Goal: Task Accomplishment & Management: Complete application form

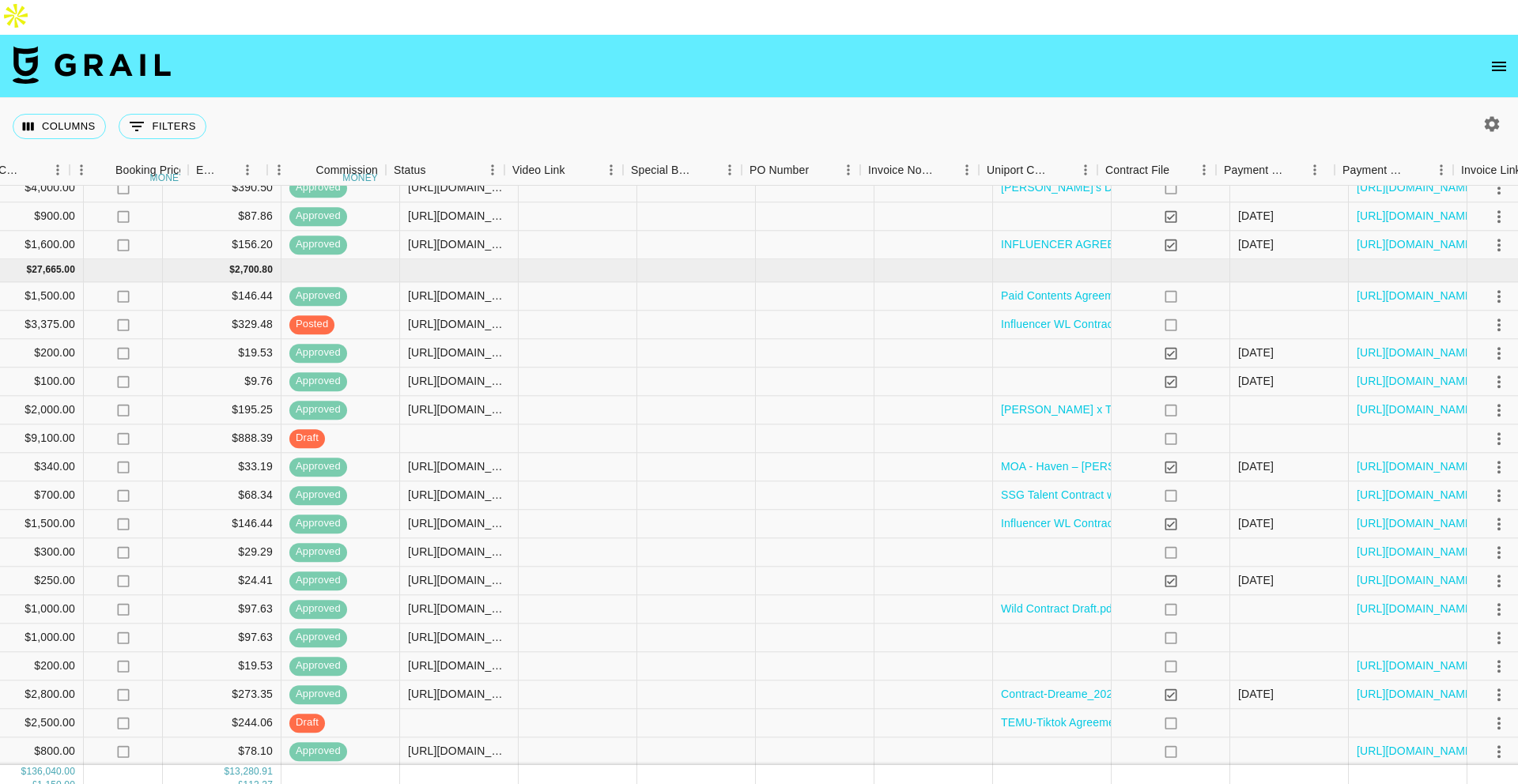
scroll to position [1679, 1107]
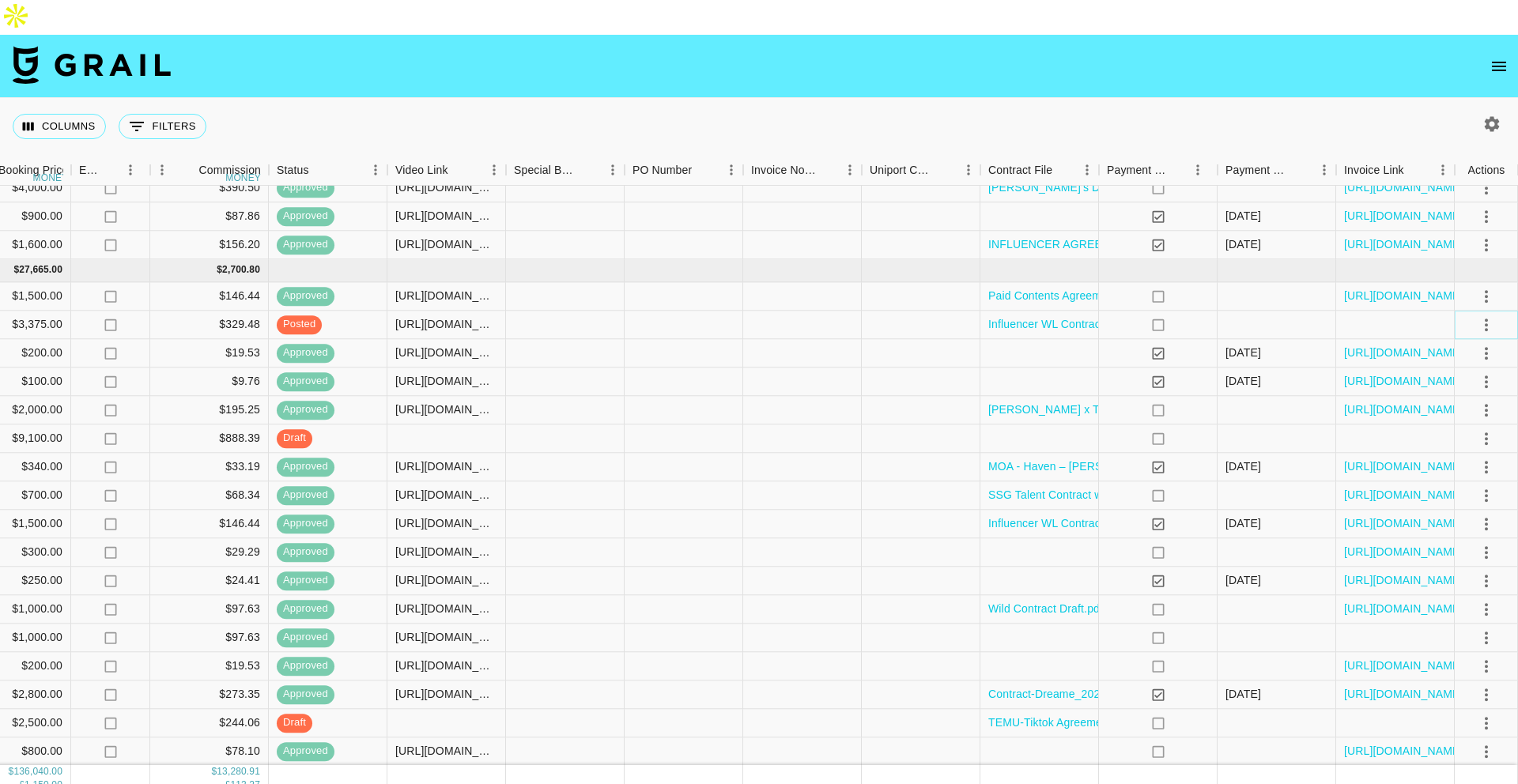
click at [1480, 316] on icon "select merge strategy" at bounding box center [1486, 325] width 19 height 19
click at [1443, 446] on div "Approve" at bounding box center [1453, 438] width 48 height 19
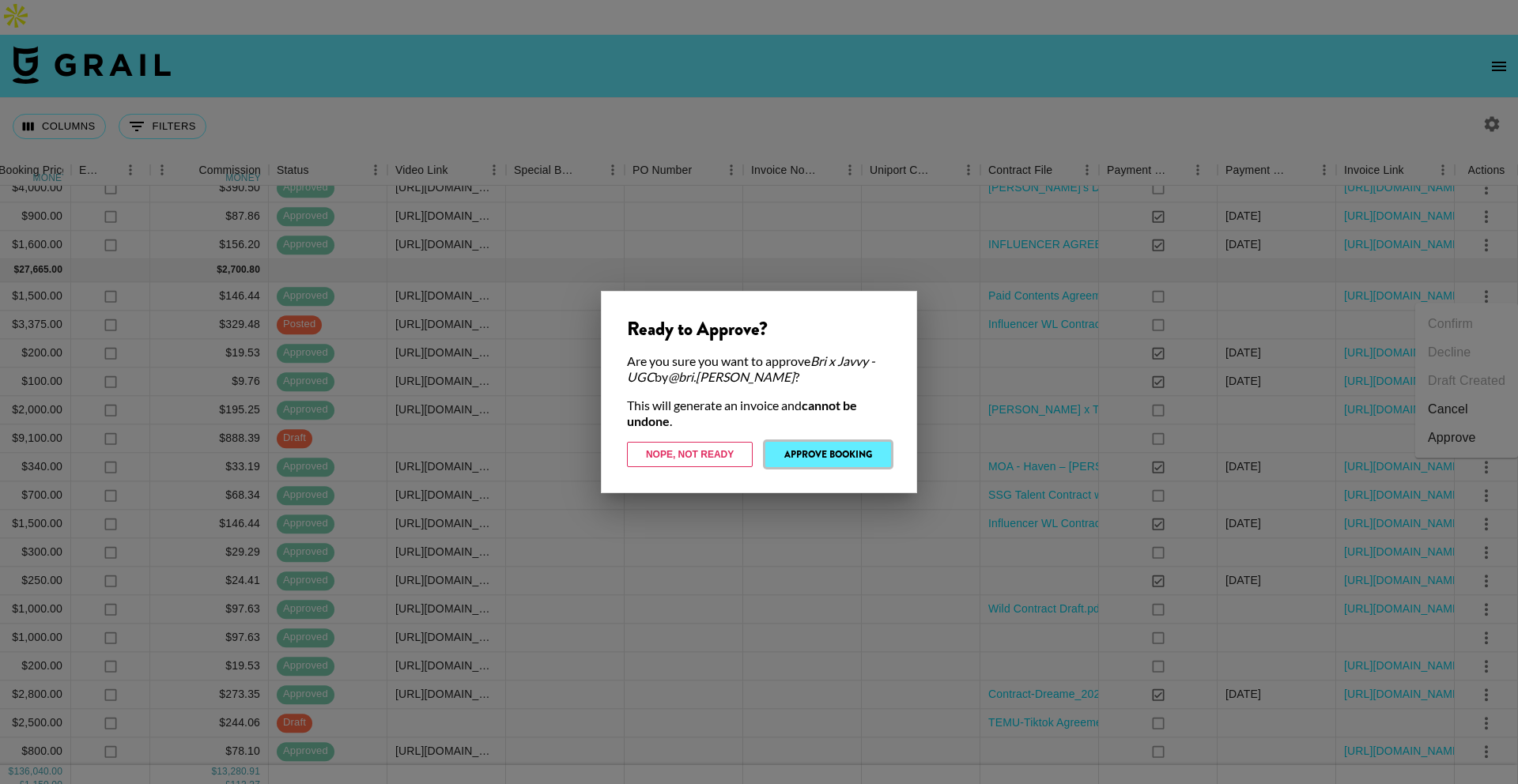
click at [851, 459] on button "Approve Booking" at bounding box center [828, 454] width 126 height 25
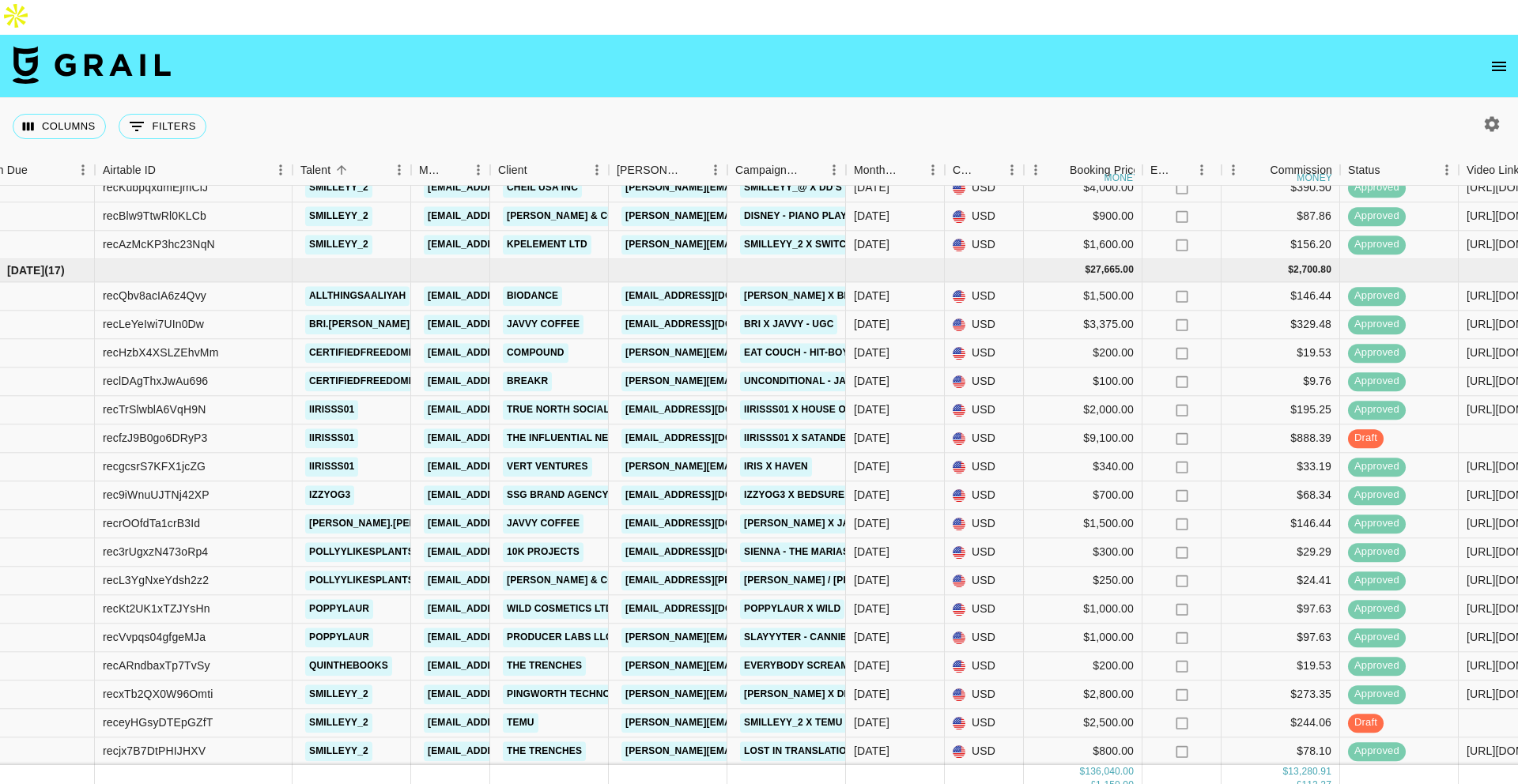
scroll to position [1679, 0]
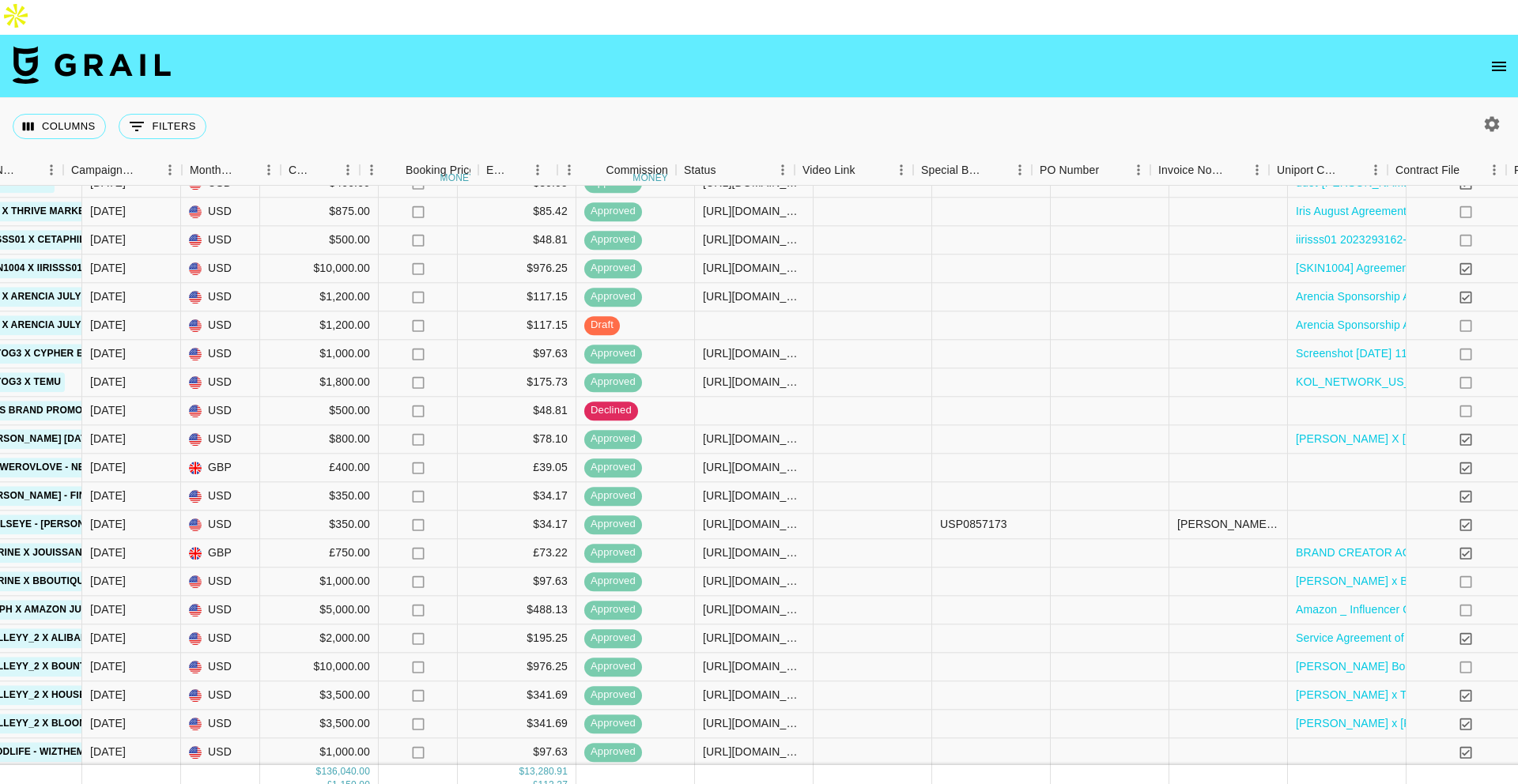
scroll to position [608, 1107]
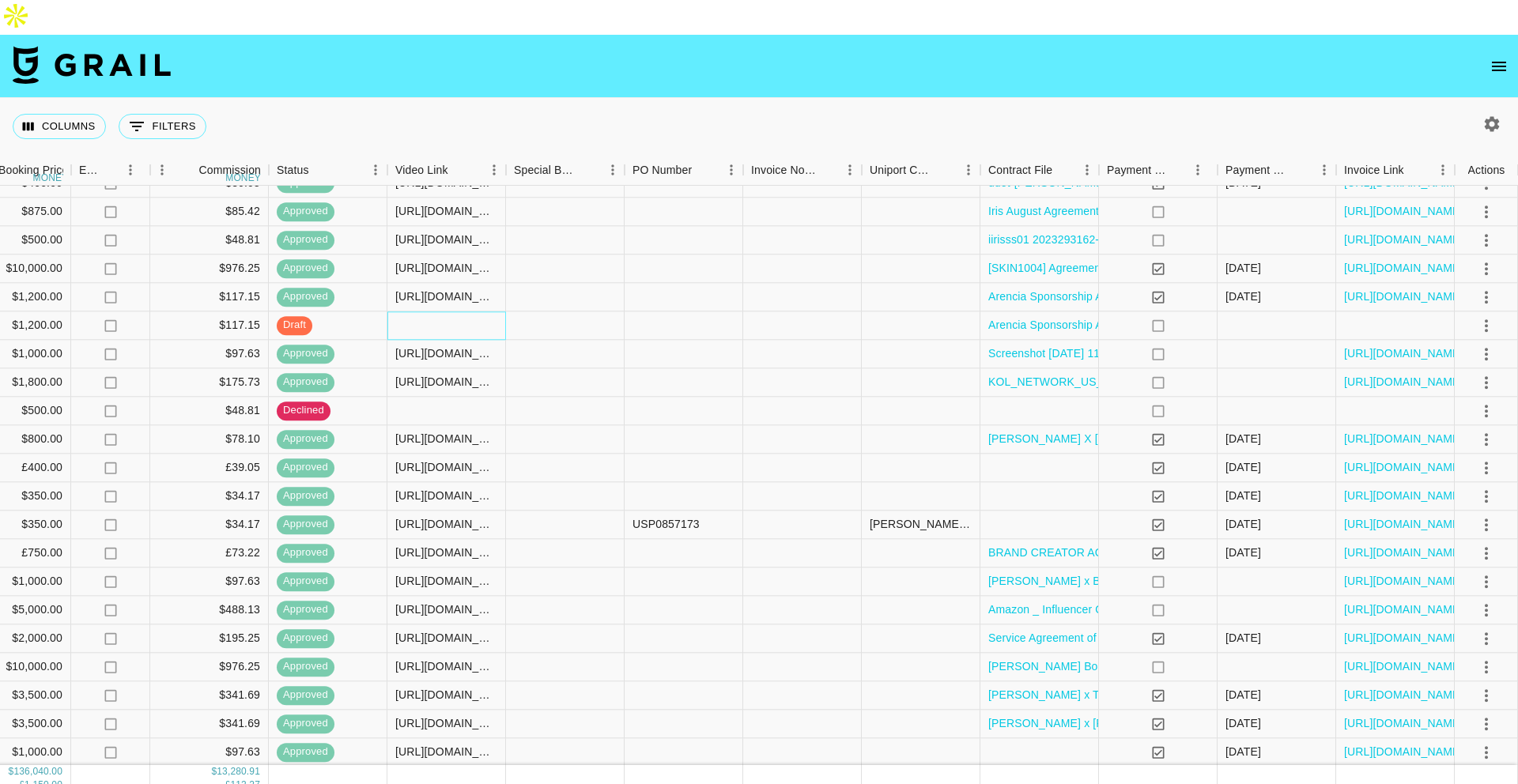
click at [456, 312] on div at bounding box center [447, 325] width 119 height 28
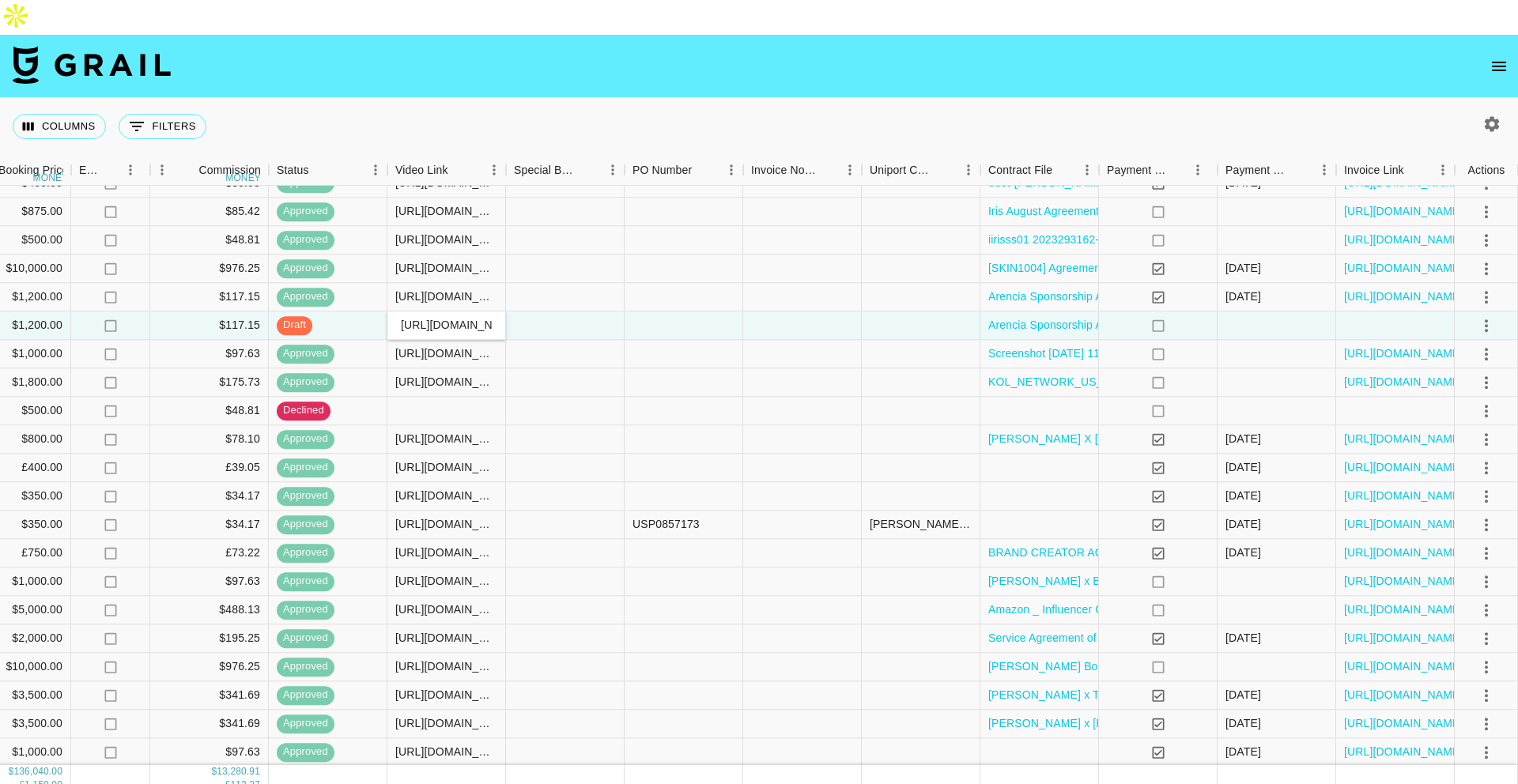
scroll to position [0, 228]
type input "[URL][DOMAIN_NAME]"
click at [554, 312] on div at bounding box center [565, 325] width 119 height 28
click at [1491, 317] on icon "select merge strategy" at bounding box center [1486, 325] width 19 height 19
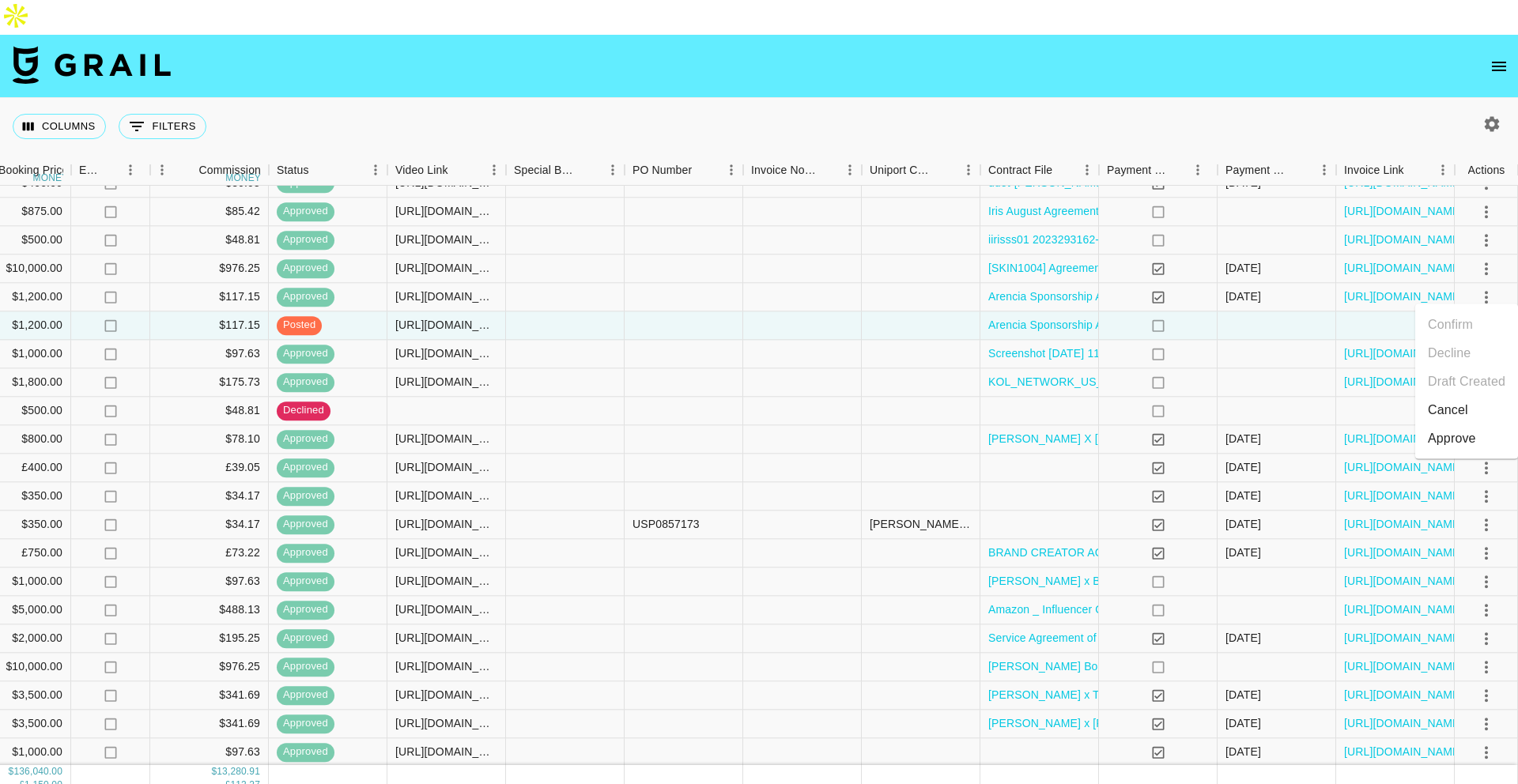
click at [1440, 439] on div "Approve" at bounding box center [1453, 438] width 48 height 19
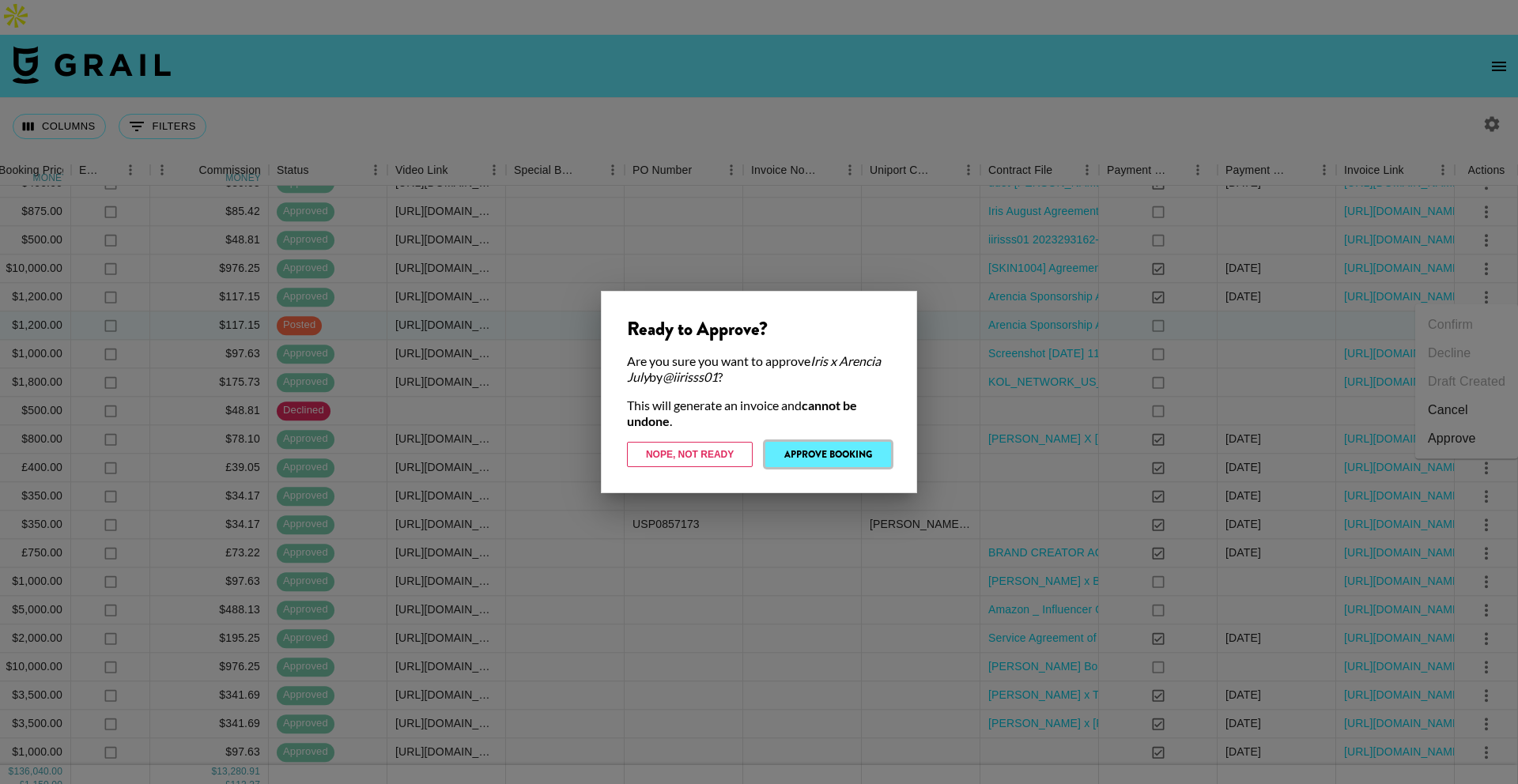
click at [843, 447] on button "Approve Booking" at bounding box center [828, 454] width 126 height 25
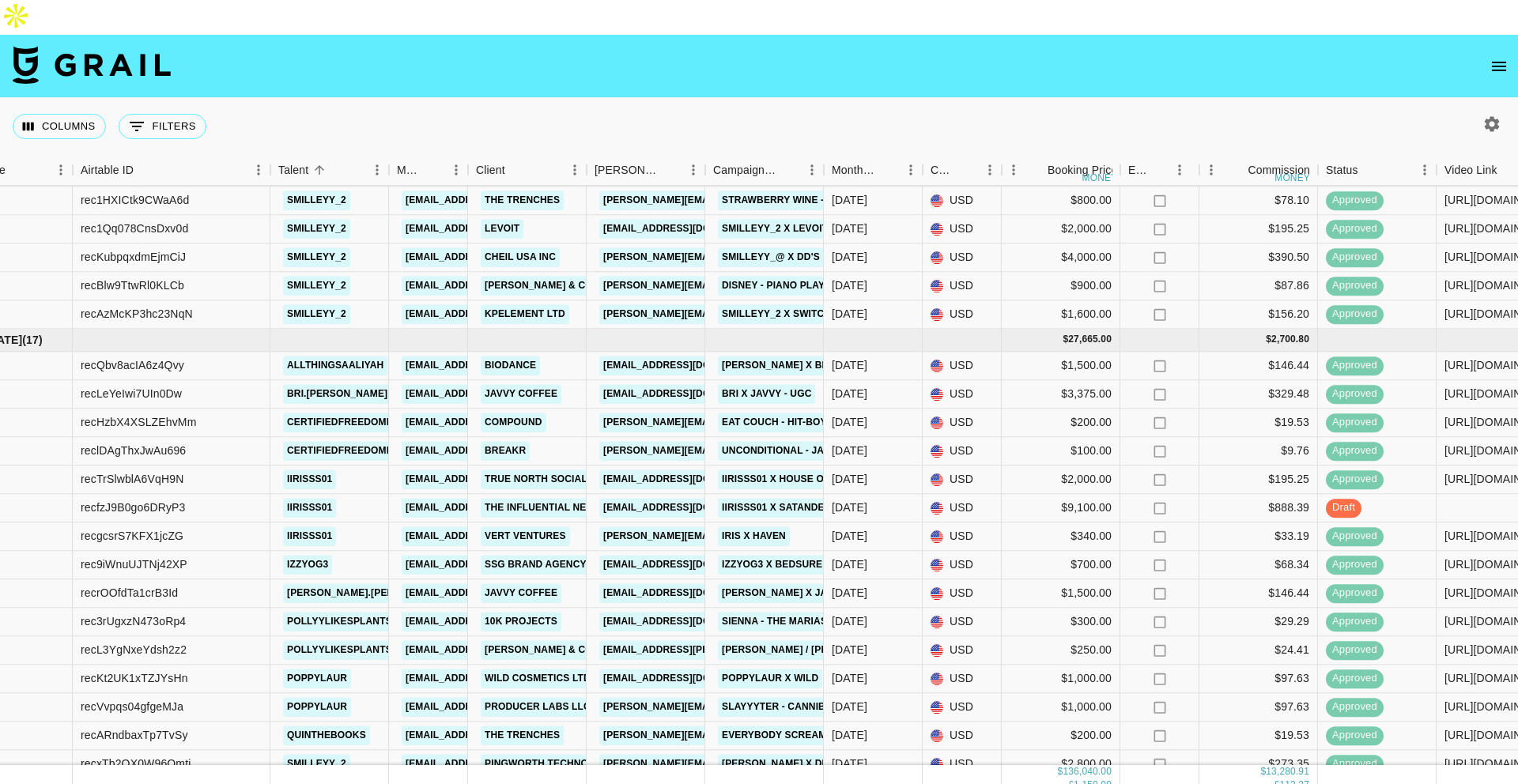
scroll to position [1679, 57]
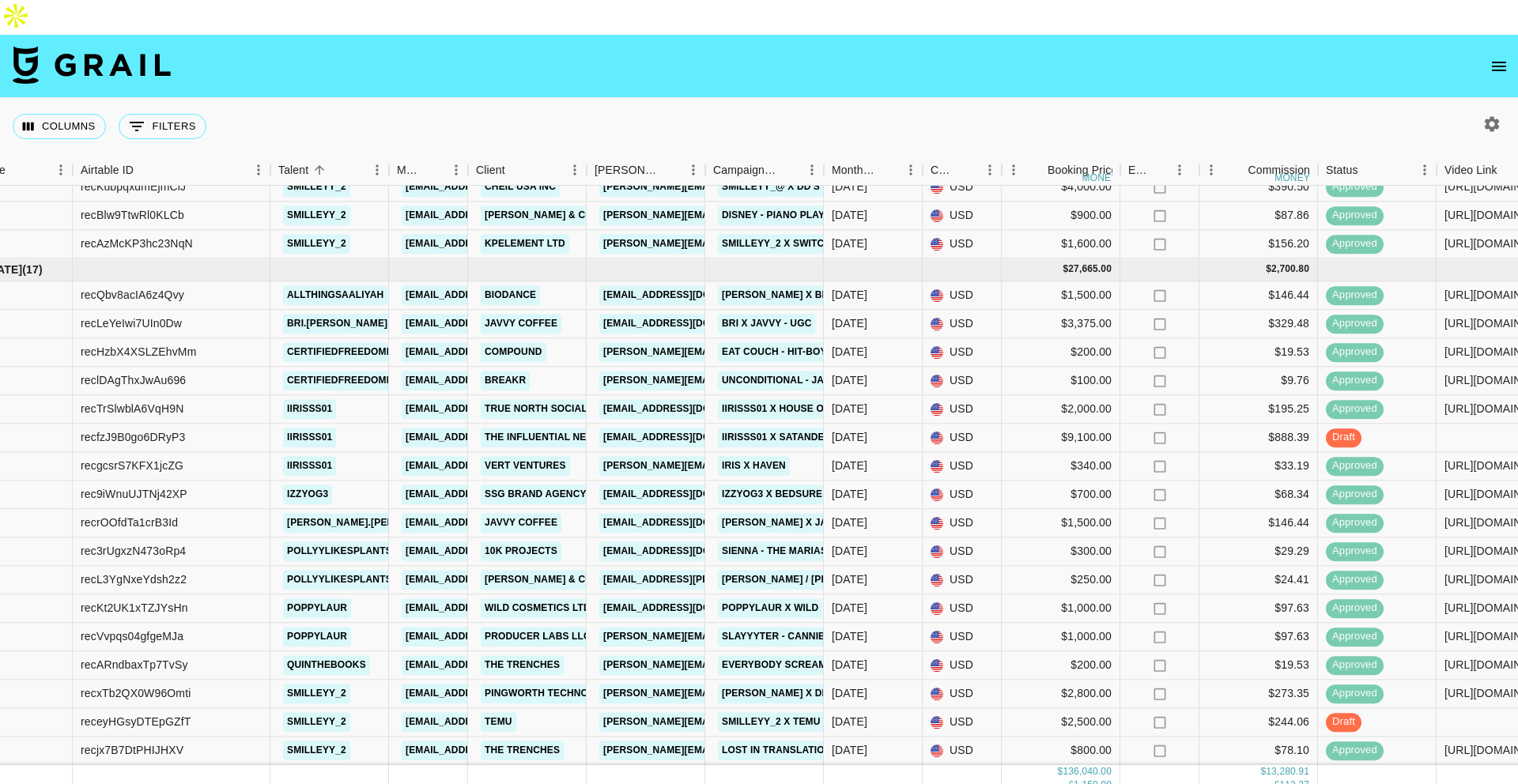
click at [1491, 57] on icon "open drawer" at bounding box center [1499, 65] width 19 height 19
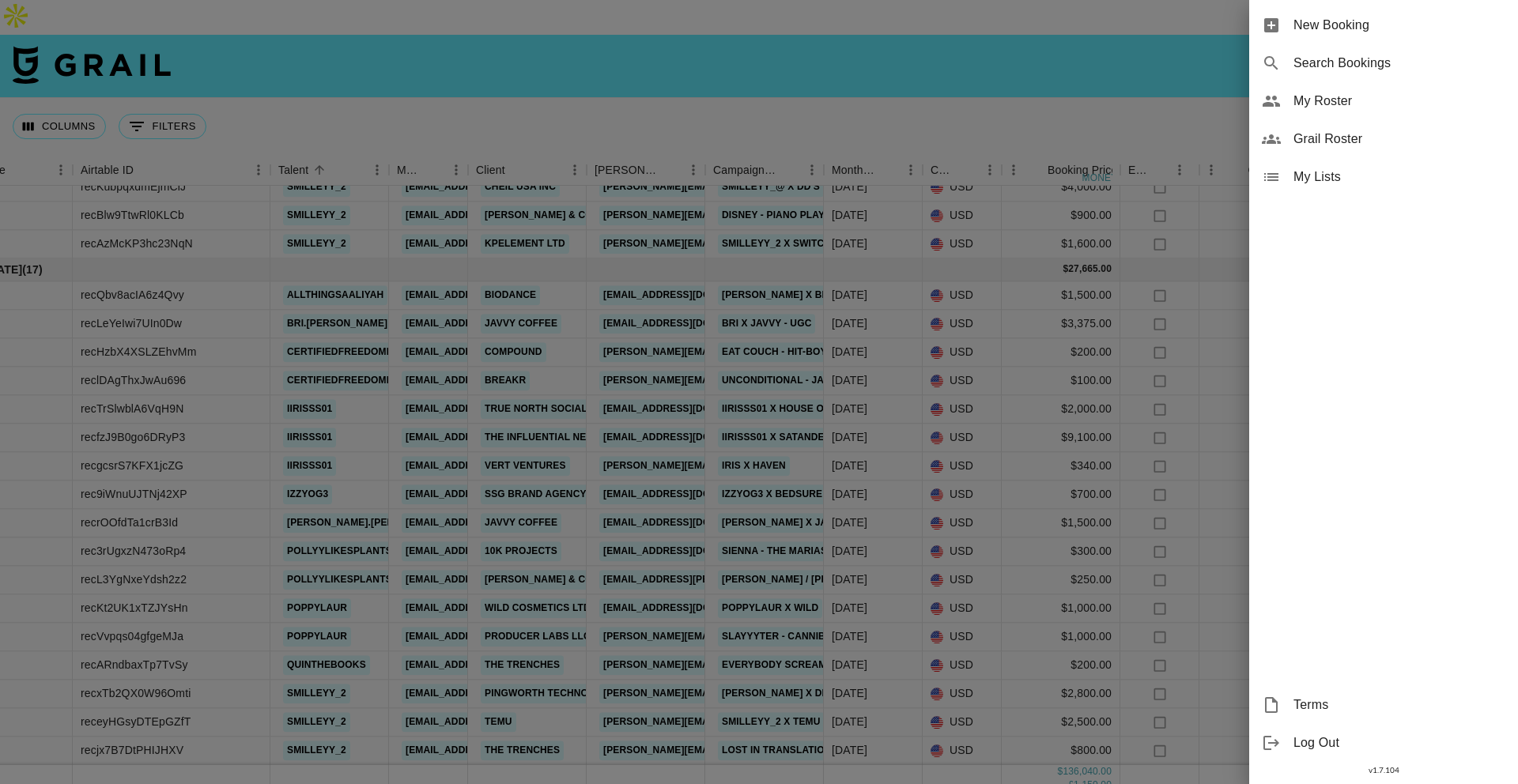
scroll to position [1679, 57]
click at [1382, 37] on div "New Booking" at bounding box center [1383, 25] width 269 height 38
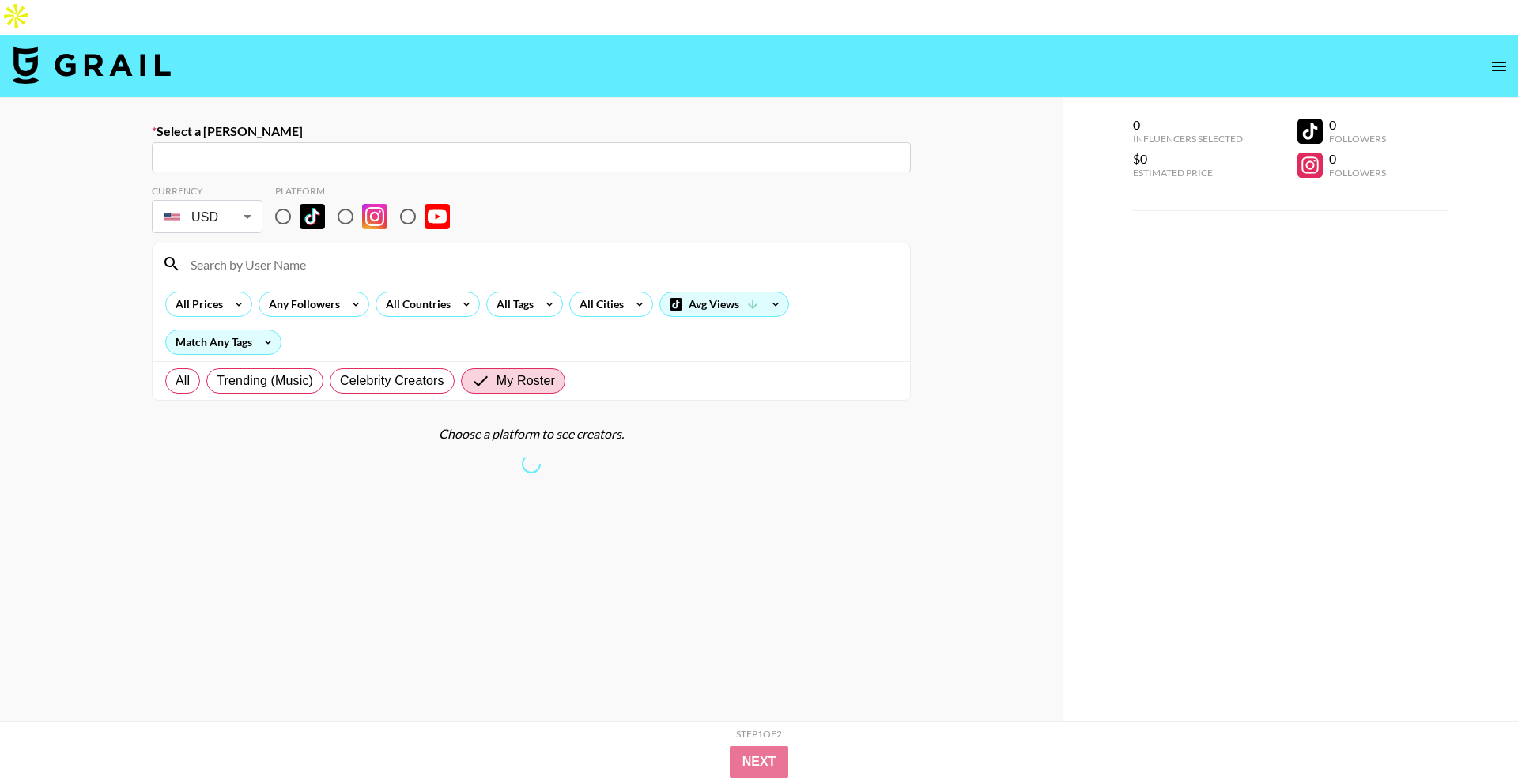
click at [469, 149] on input "text" at bounding box center [532, 157] width 740 height 19
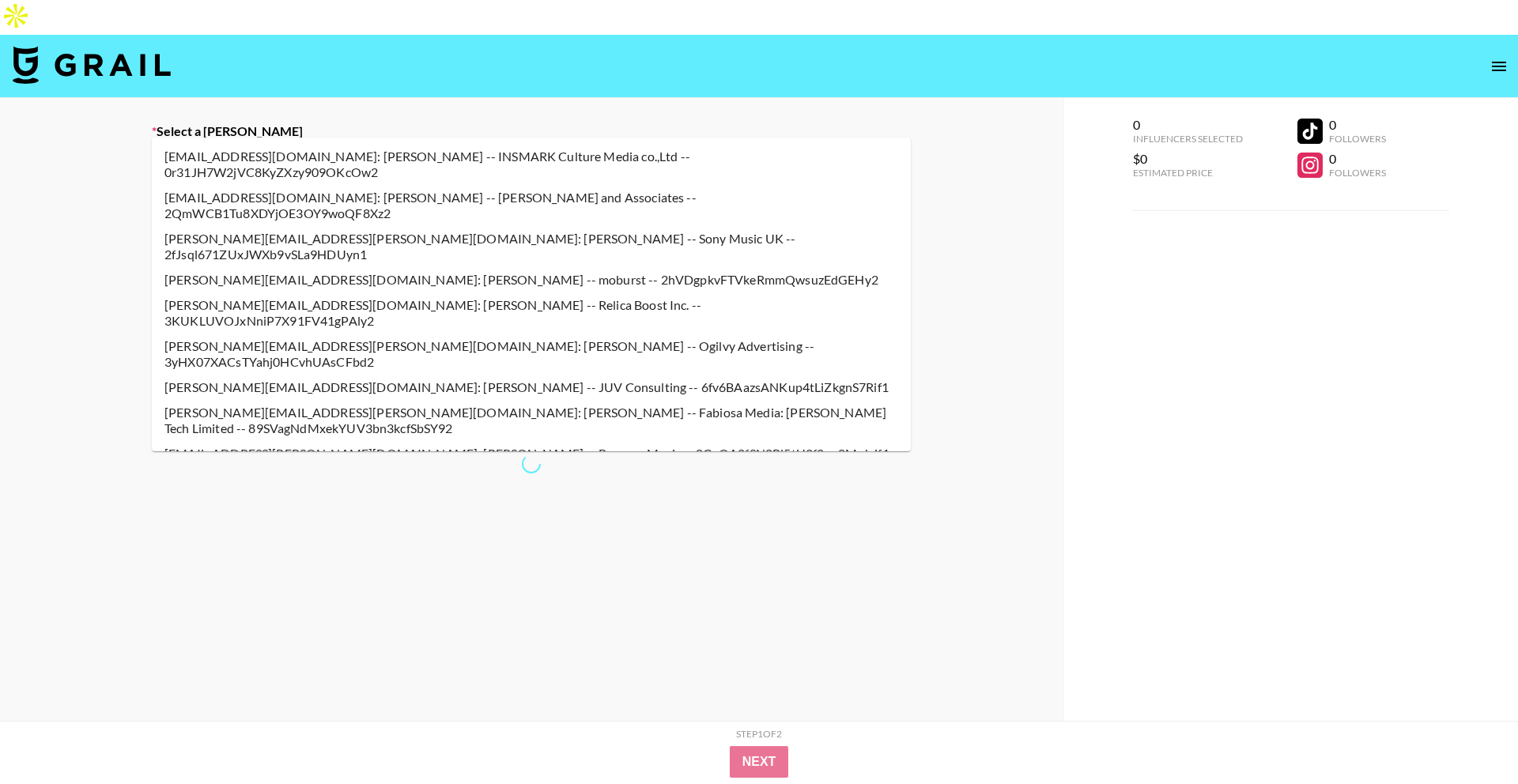
type input "Will@kpelement.com: Will Kpelement -- Kpelement Ltd -- o6k4cjE1VsXdq4kXFSRlLGvY…"
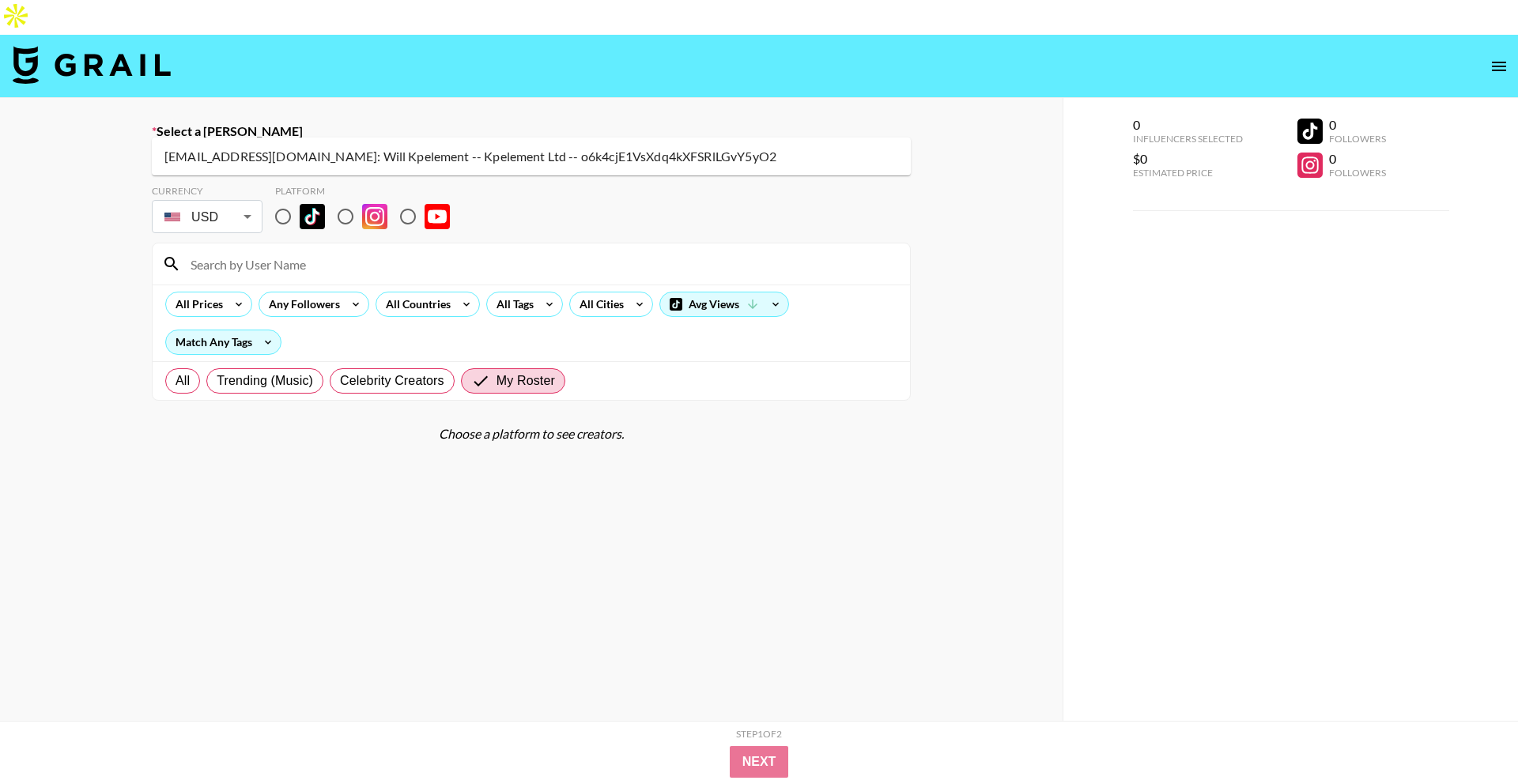
click at [360, 151] on li "Will@kpelement.com: Will Kpelement -- Kpelement Ltd -- o6k4cjE1VsXdq4kXFSRlLGvY…" at bounding box center [532, 156] width 759 height 25
click at [297, 200] on input "radio" at bounding box center [283, 216] width 33 height 33
radio input "true"
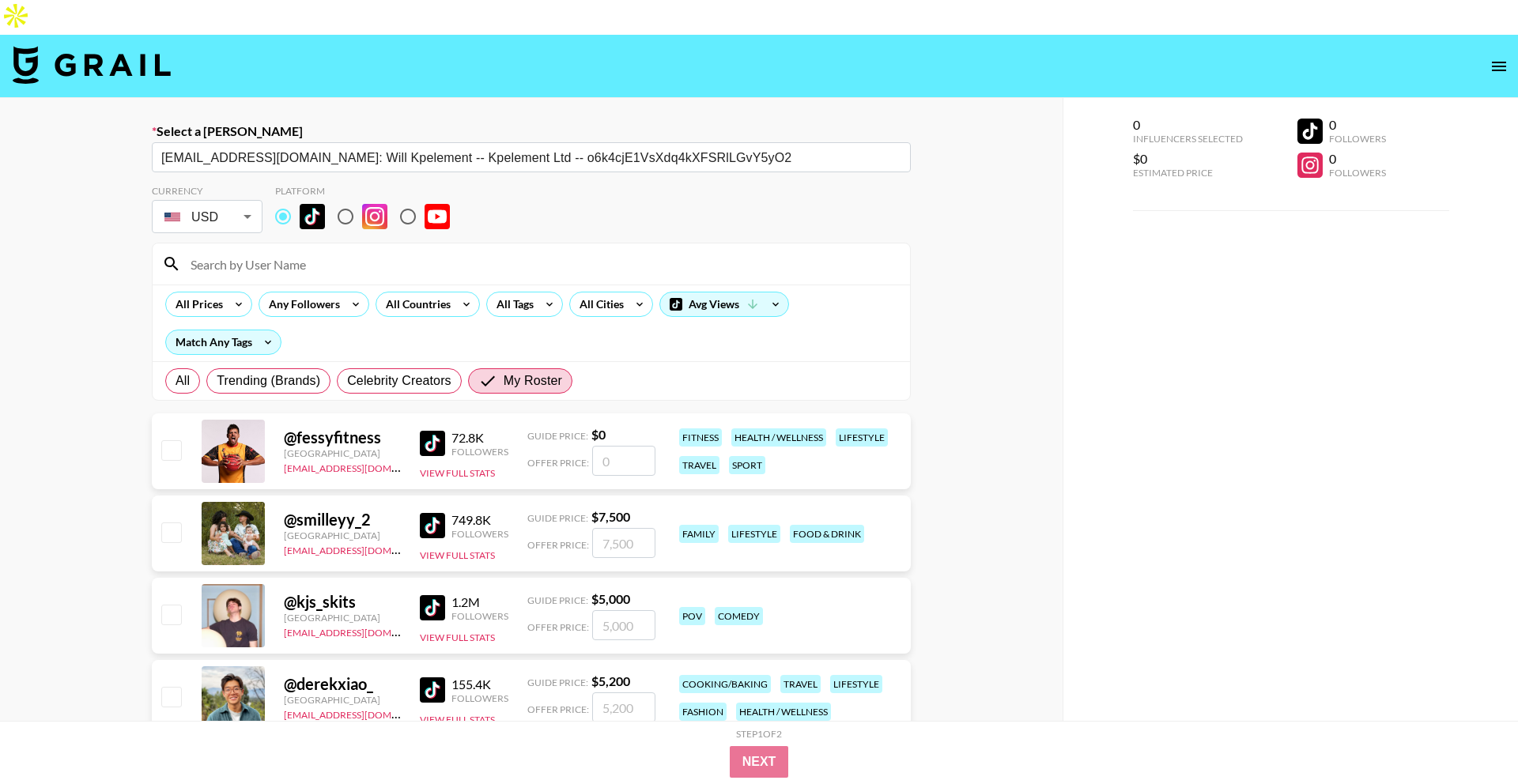
click at [325, 251] on input at bounding box center [540, 263] width 720 height 25
click at [631, 528] on input "number" at bounding box center [624, 543] width 63 height 30
type input "1"
checkbox input "true"
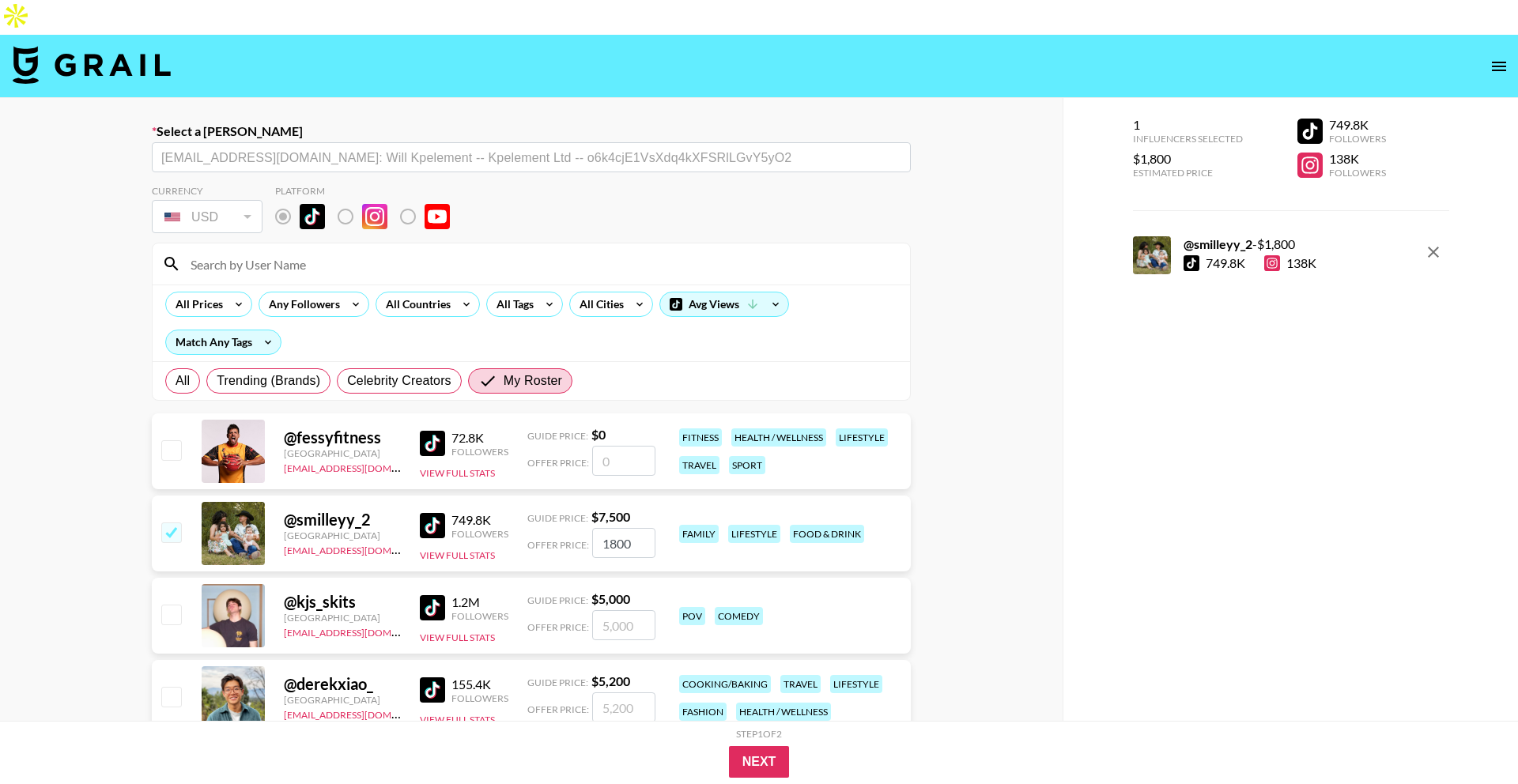
type input "1800"
click at [766, 761] on button "Next" at bounding box center [759, 761] width 61 height 31
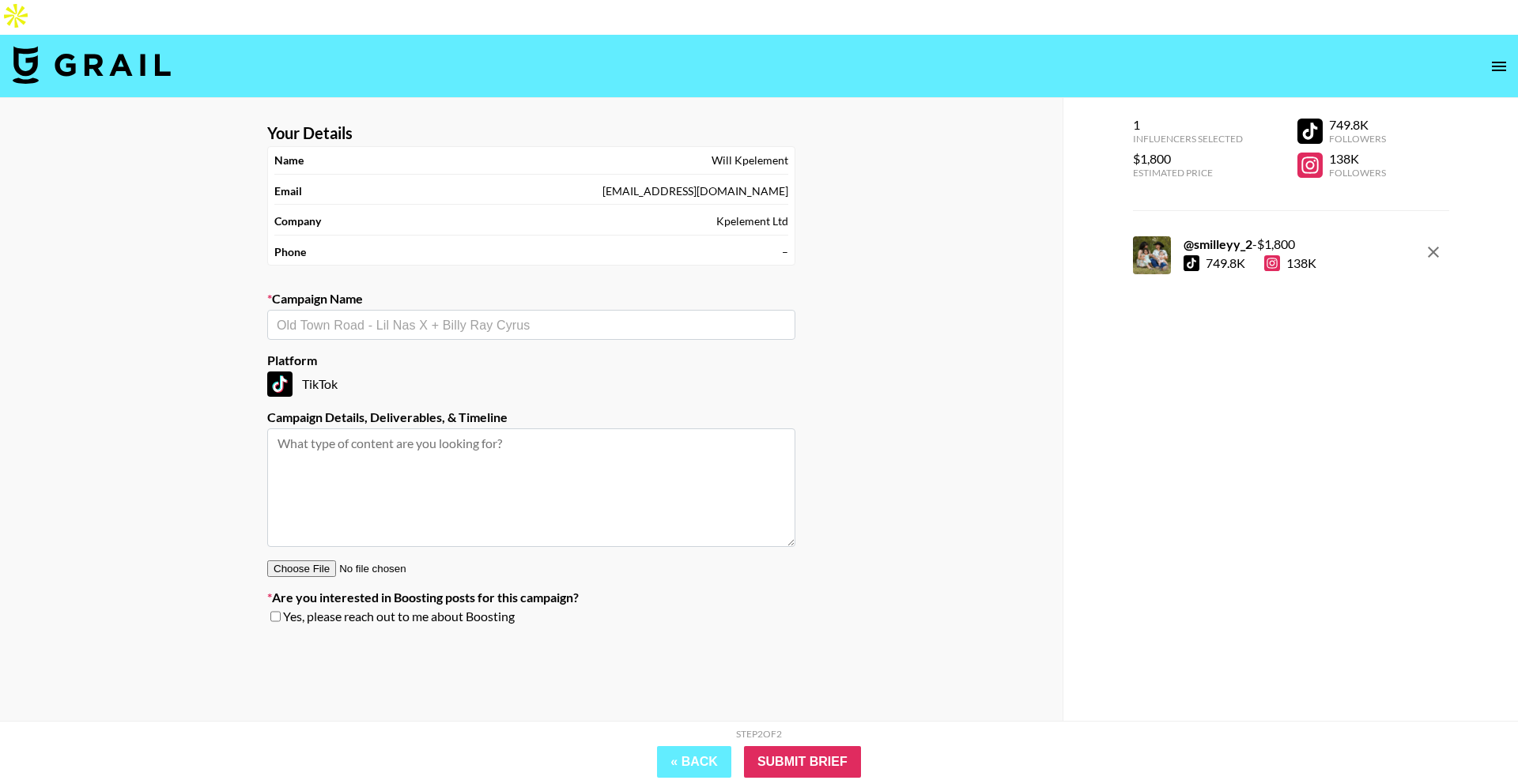
click at [486, 317] on input "text" at bounding box center [532, 325] width 509 height 19
type input "smilleyy"
click at [408, 322] on li "Add New Campaign: "Smilleyy x Switch Bot"" at bounding box center [532, 324] width 528 height 25
type input "Smilleyy x Switch Bot"
click at [450, 435] on textarea at bounding box center [532, 488] width 528 height 119
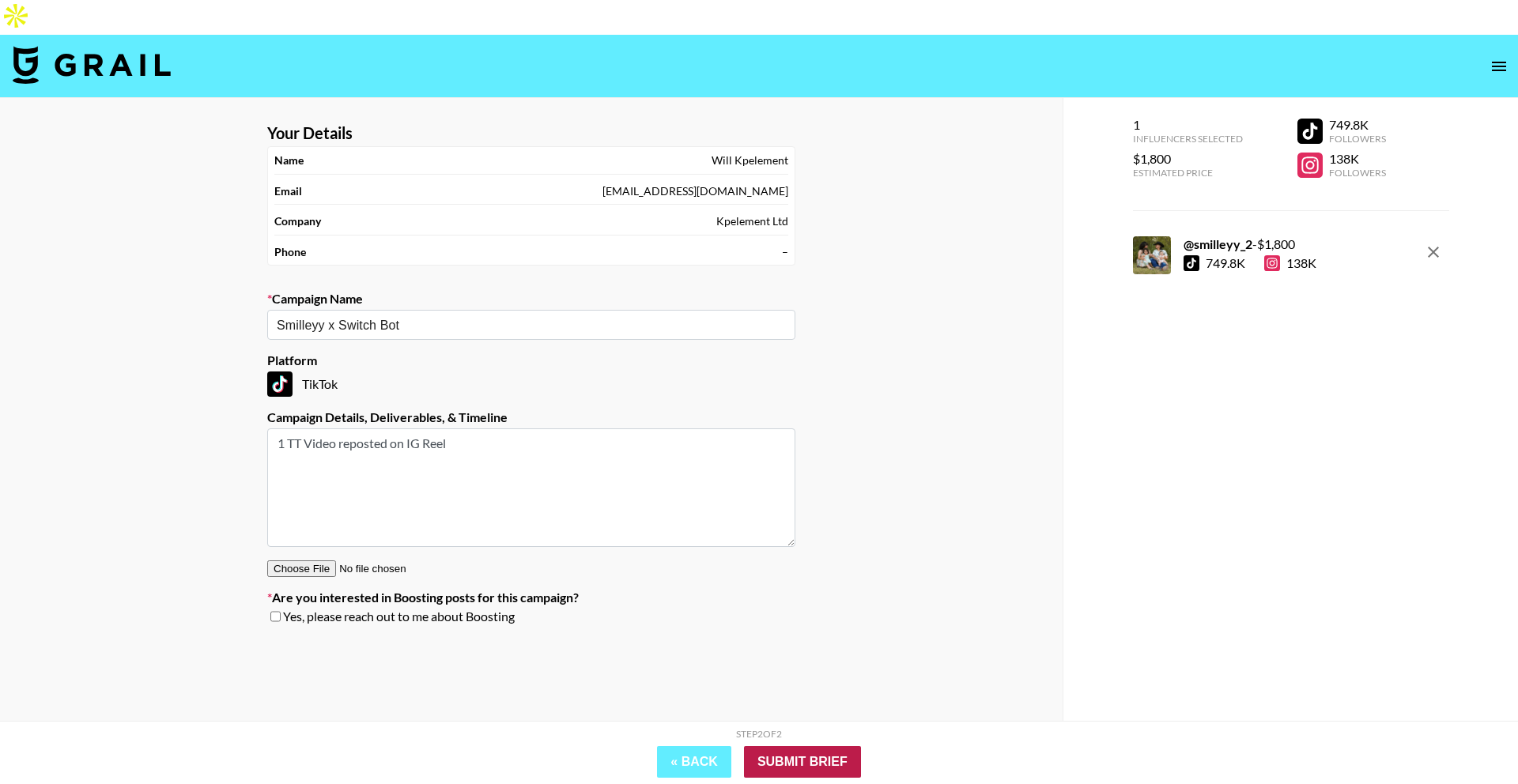
type textarea "1 TT Video reposted on IG Reel"
click at [777, 765] on input "Submit Brief" at bounding box center [802, 761] width 117 height 31
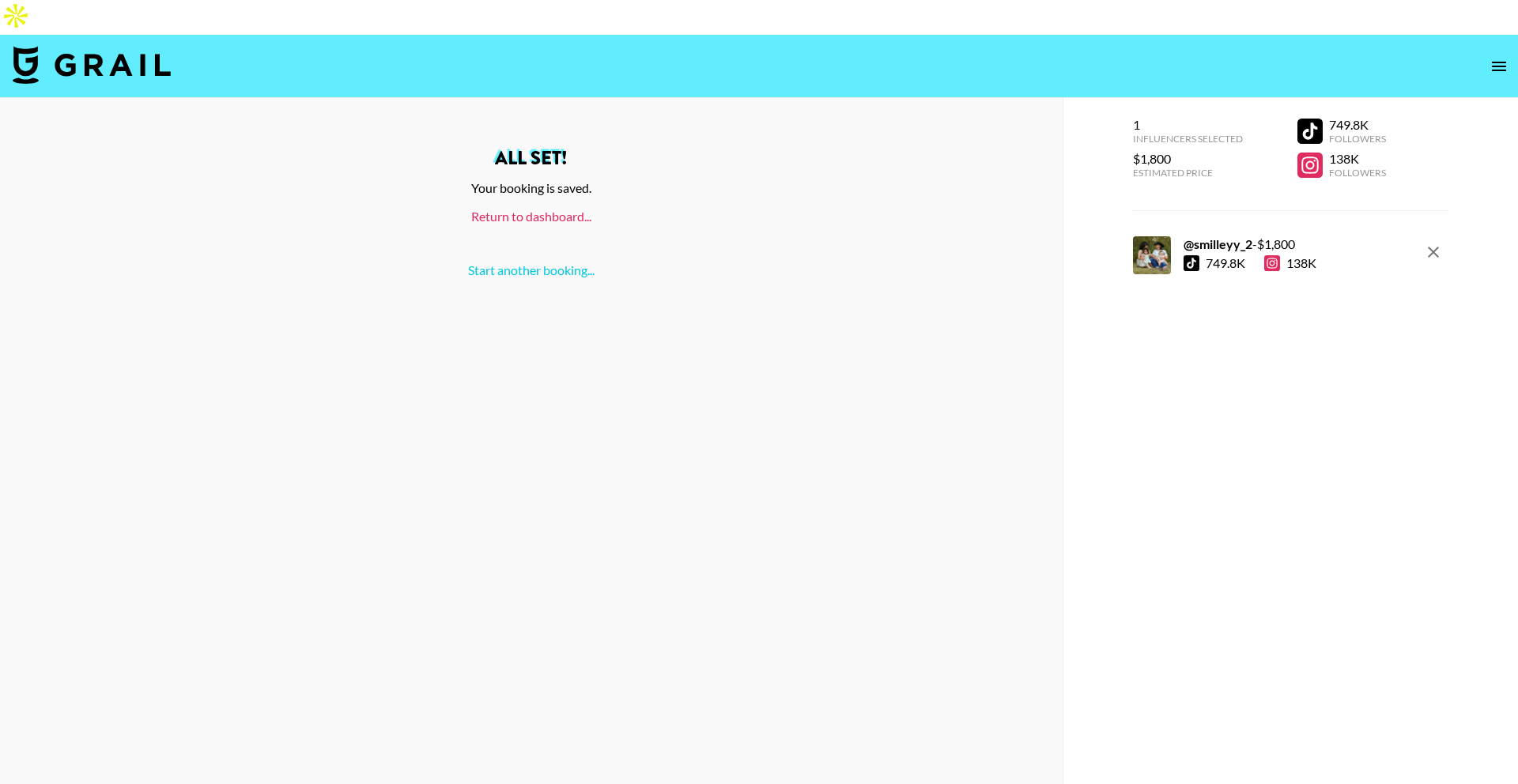
click at [512, 208] on link "Return to dashboard..." at bounding box center [531, 216] width 120 height 15
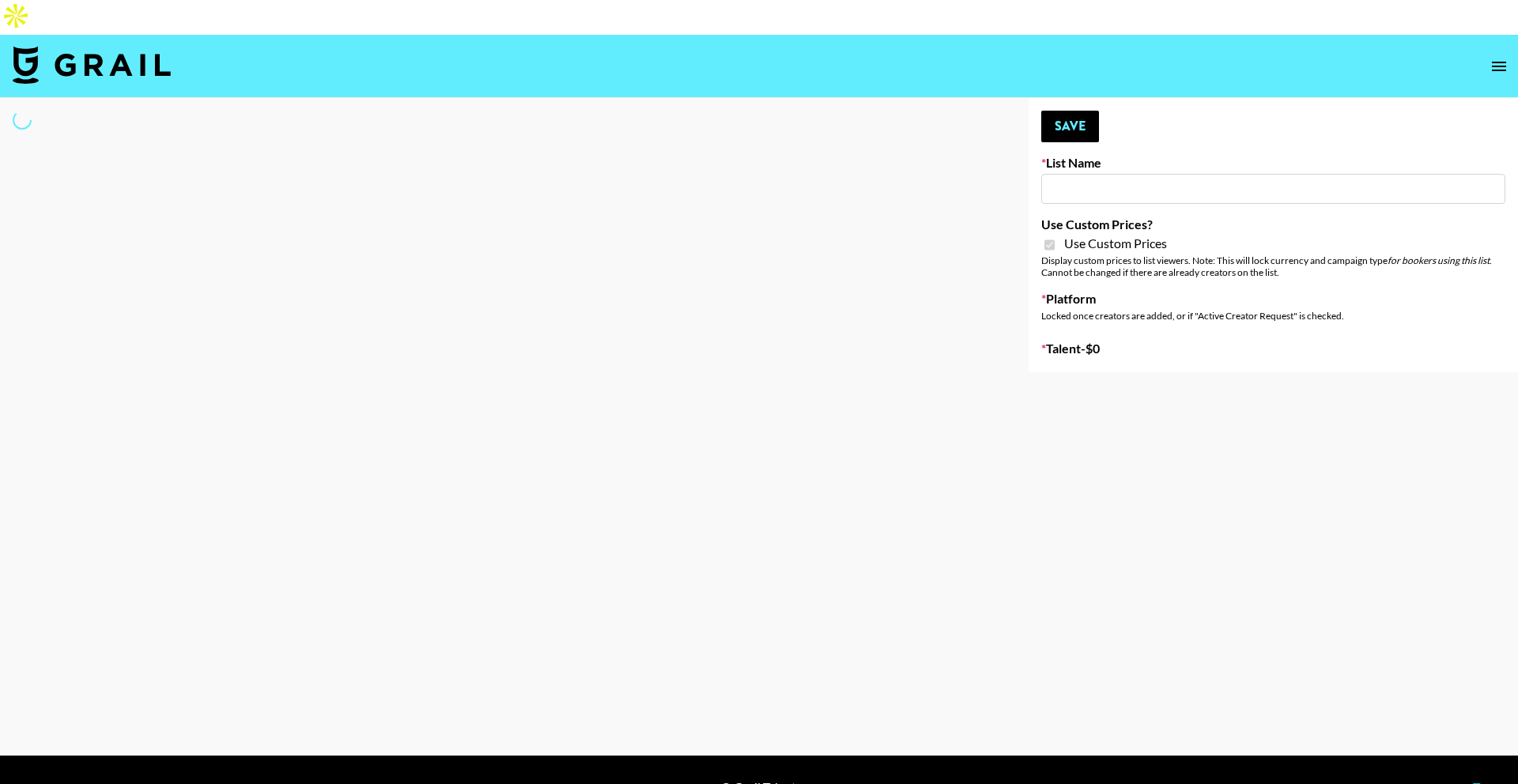
type input "Petlibro ([DATE])"
checkbox input "true"
select select "Brand"
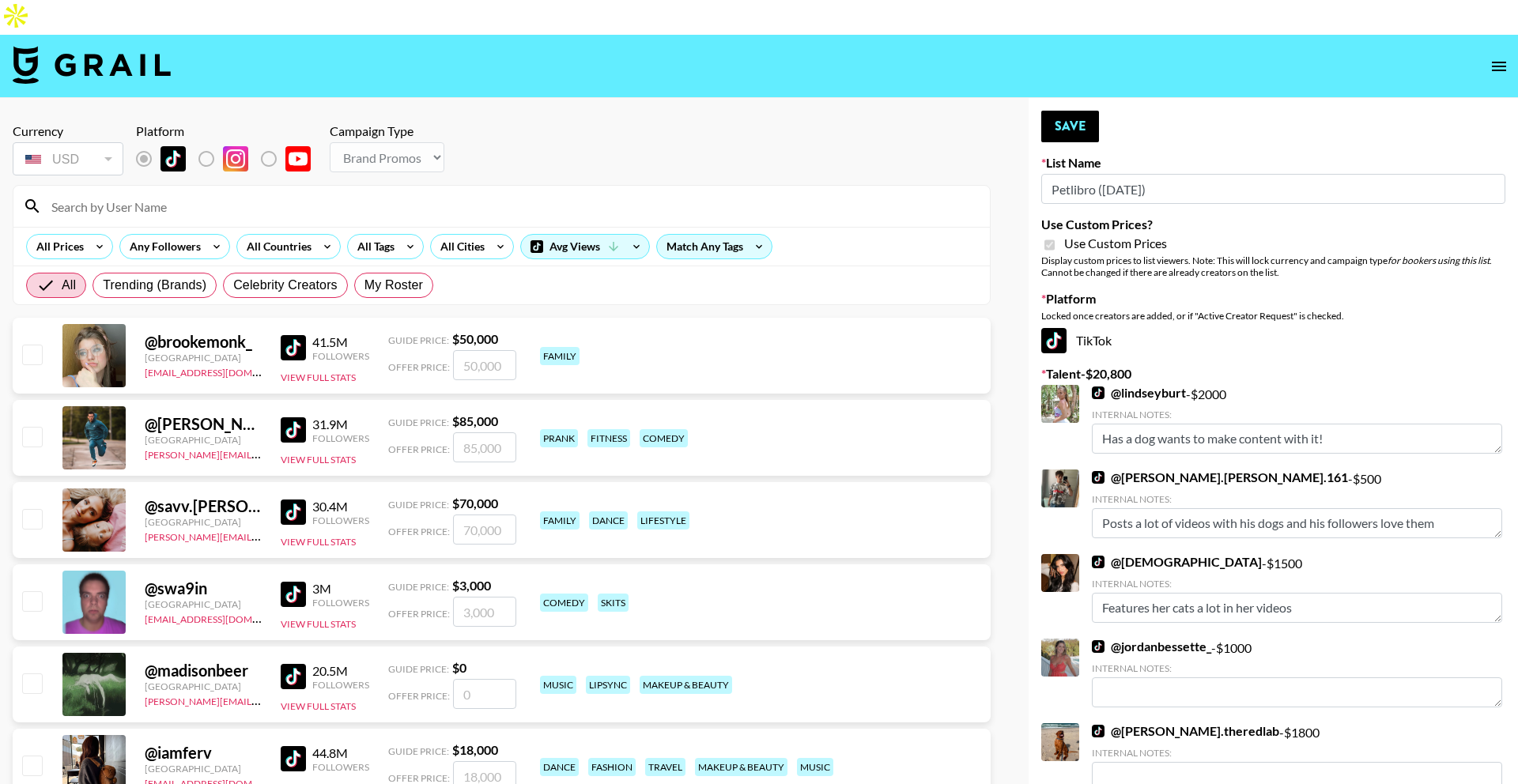
click at [381, 194] on input at bounding box center [511, 206] width 939 height 25
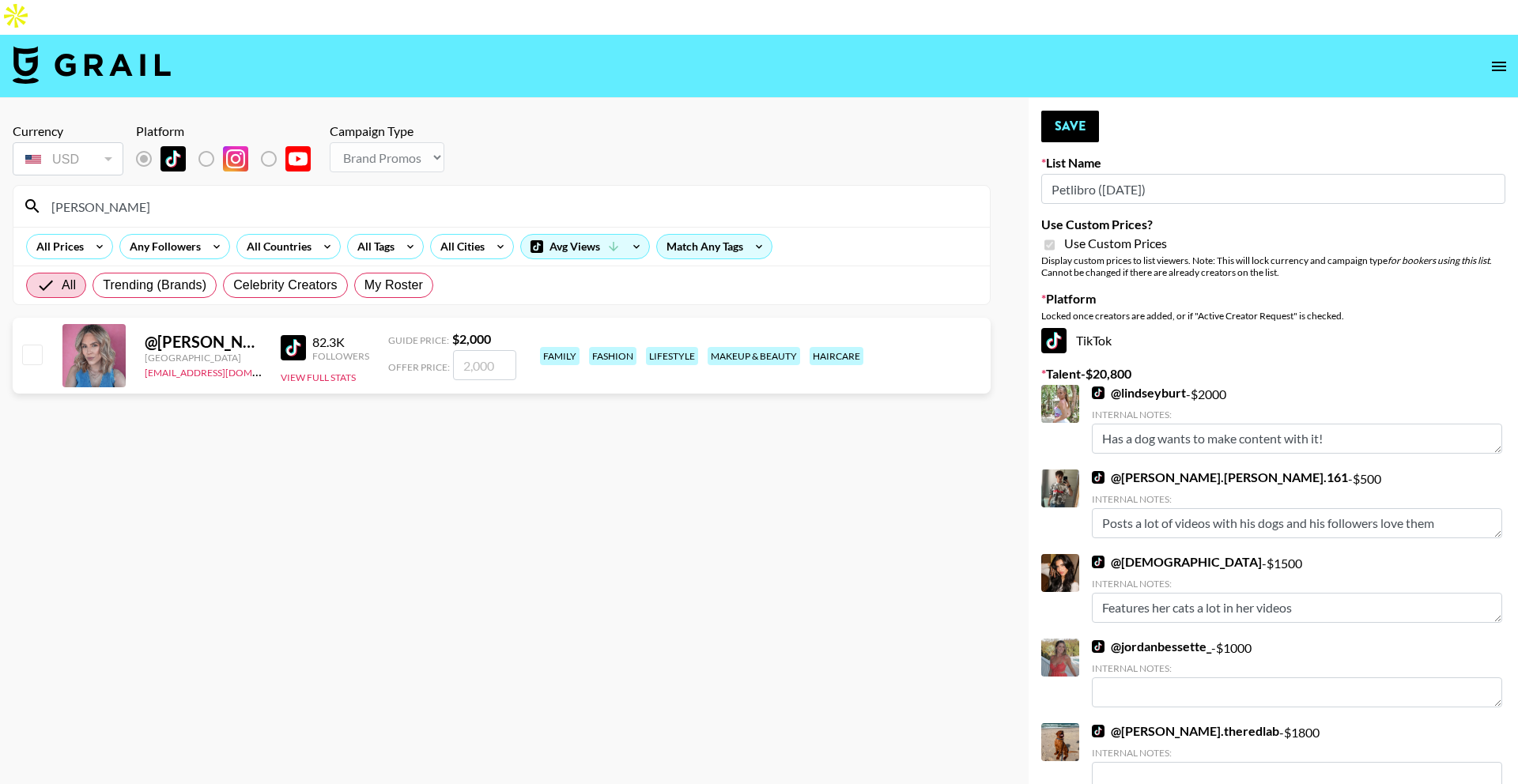
type input "maribel"
click at [482, 350] on input "number" at bounding box center [485, 365] width 63 height 30
checkbox input "true"
type input "2000"
click at [1048, 111] on button "Save" at bounding box center [1070, 126] width 57 height 31
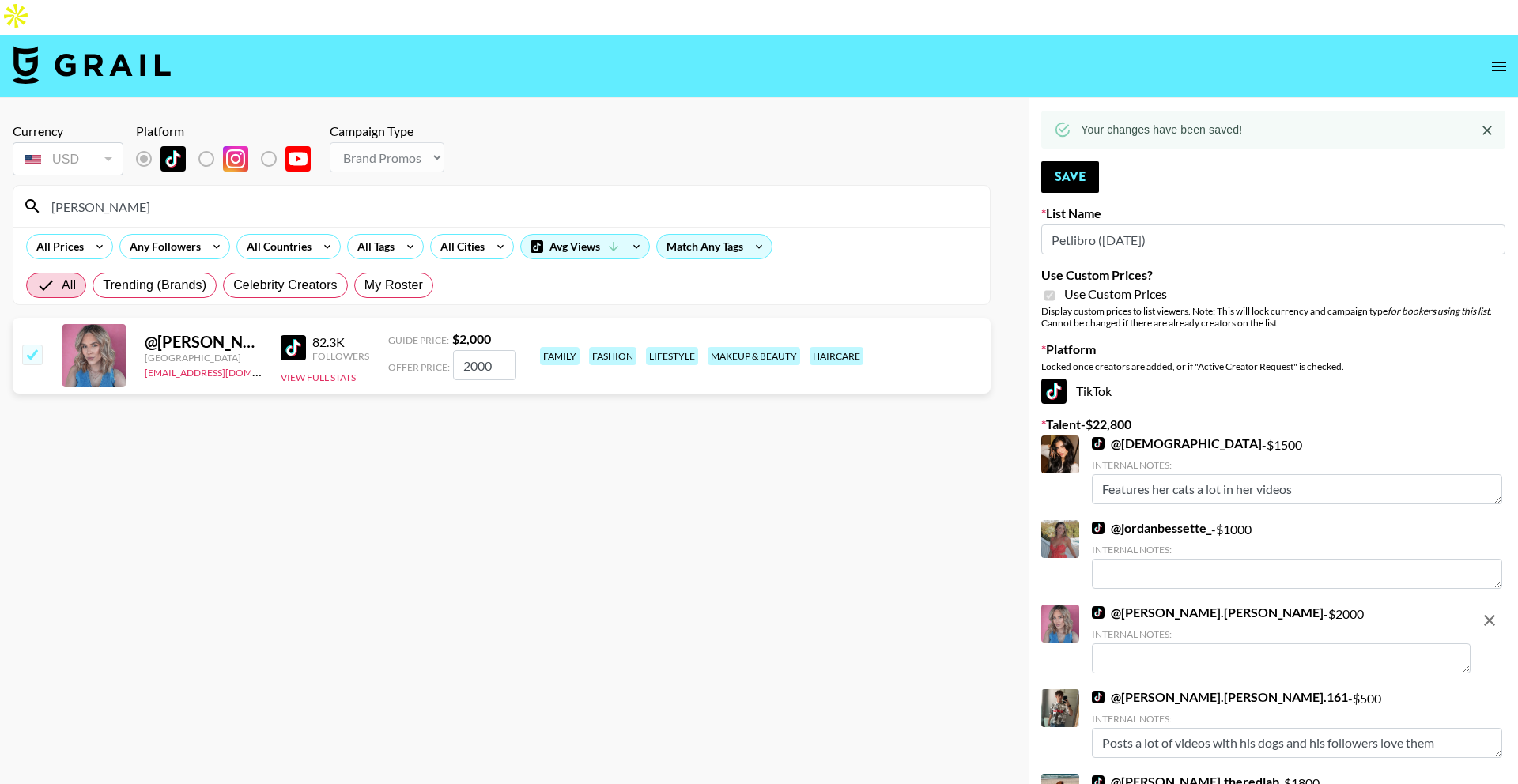
click at [1133, 644] on textarea at bounding box center [1281, 658] width 379 height 30
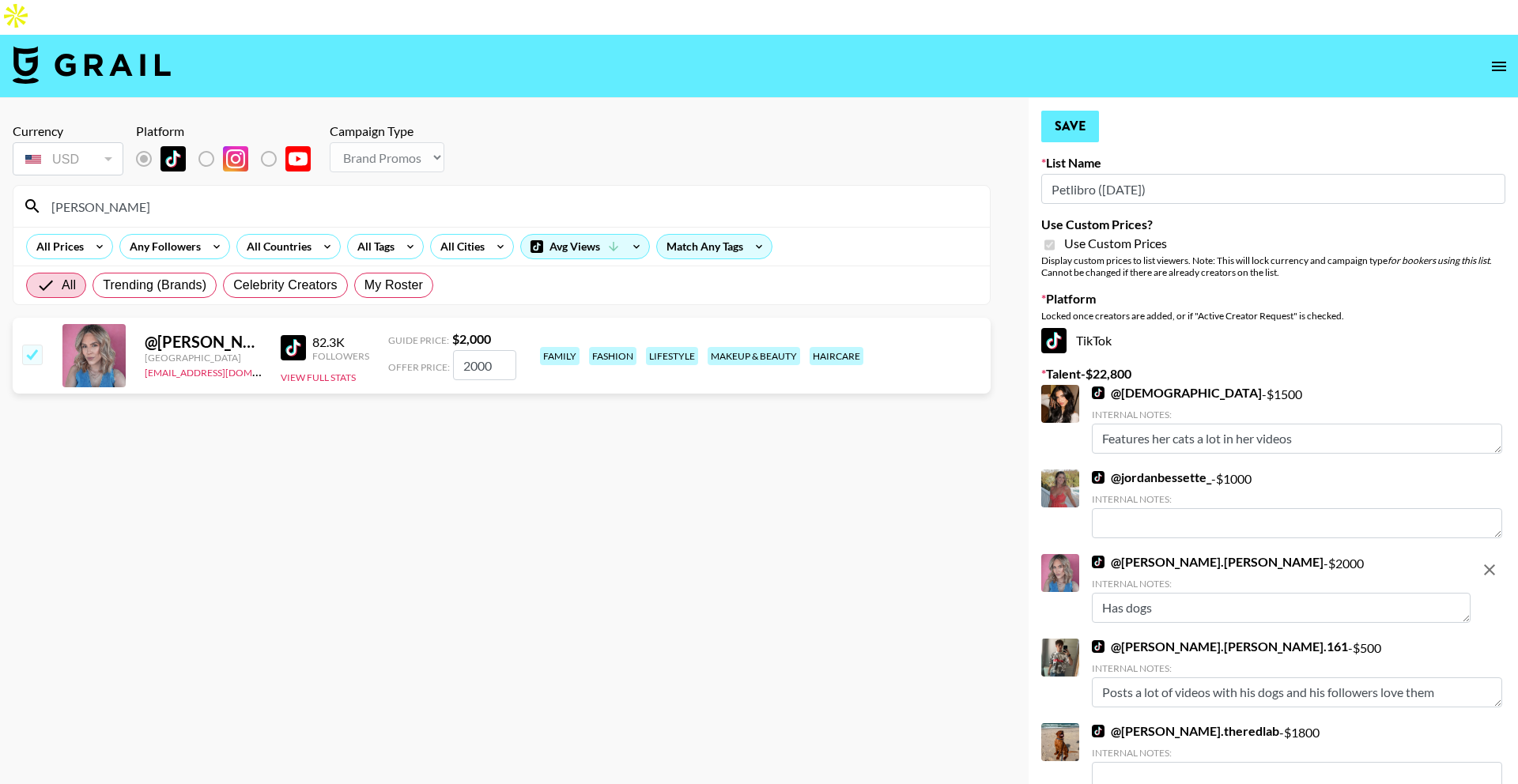
type textarea "Has dogs"
click at [1078, 111] on button "Save" at bounding box center [1070, 126] width 57 height 31
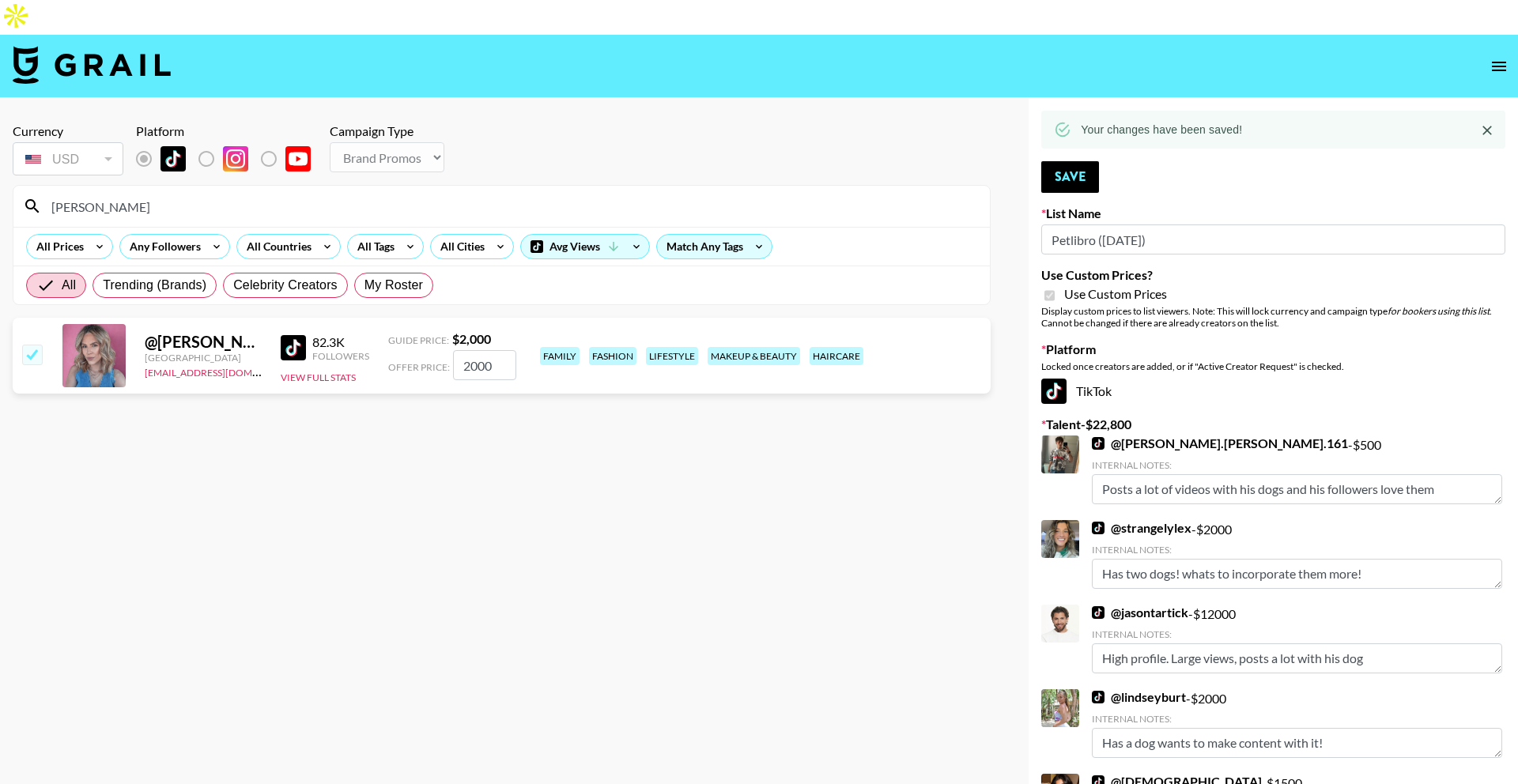
click at [670, 194] on input "maribel" at bounding box center [511, 206] width 939 height 25
type input "nicku"
click at [485, 350] on input "number" at bounding box center [485, 365] width 63 height 30
checkbox input "true"
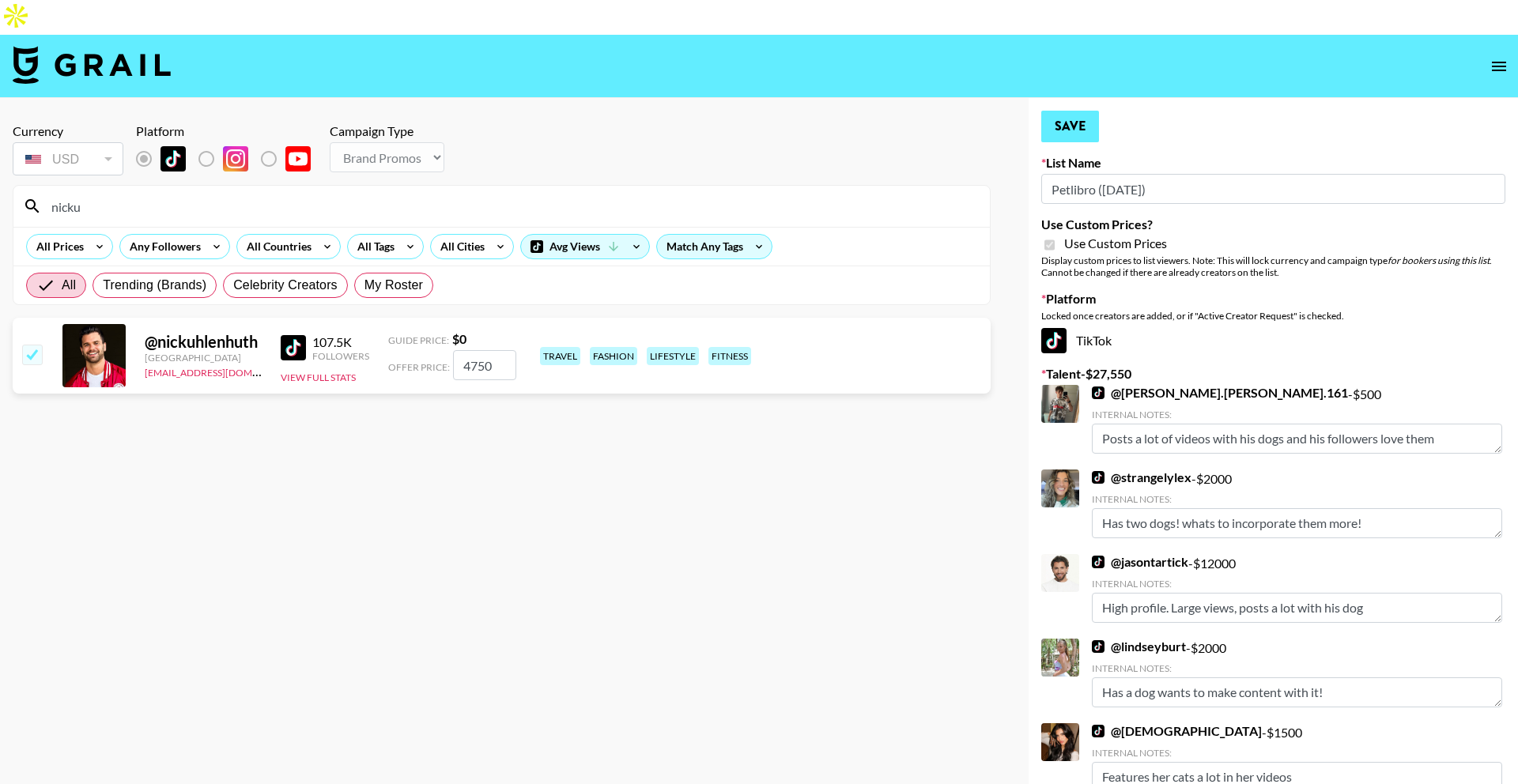
type input "4750"
click at [1070, 111] on button "Save" at bounding box center [1070, 126] width 57 height 31
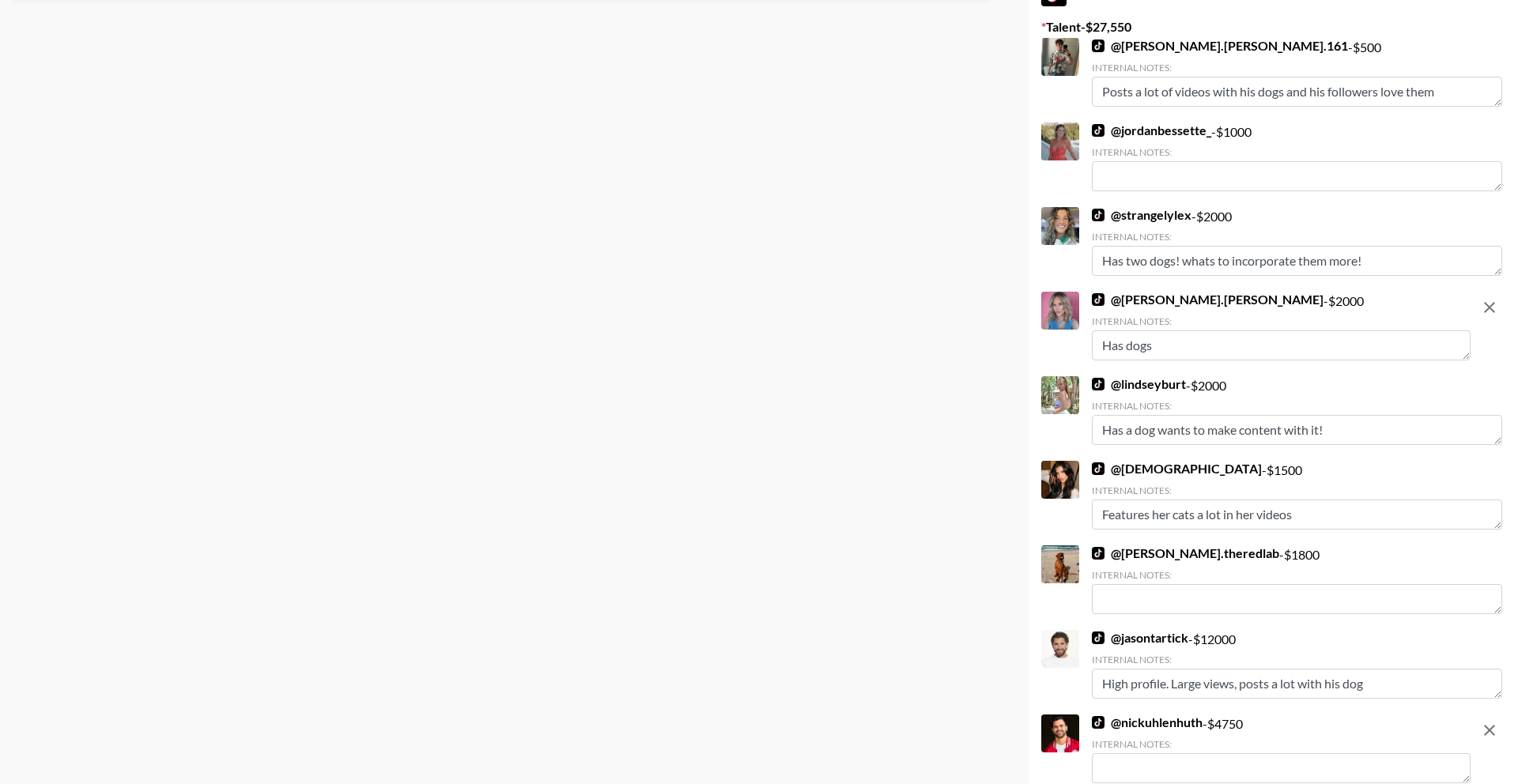
scroll to position [454, 0]
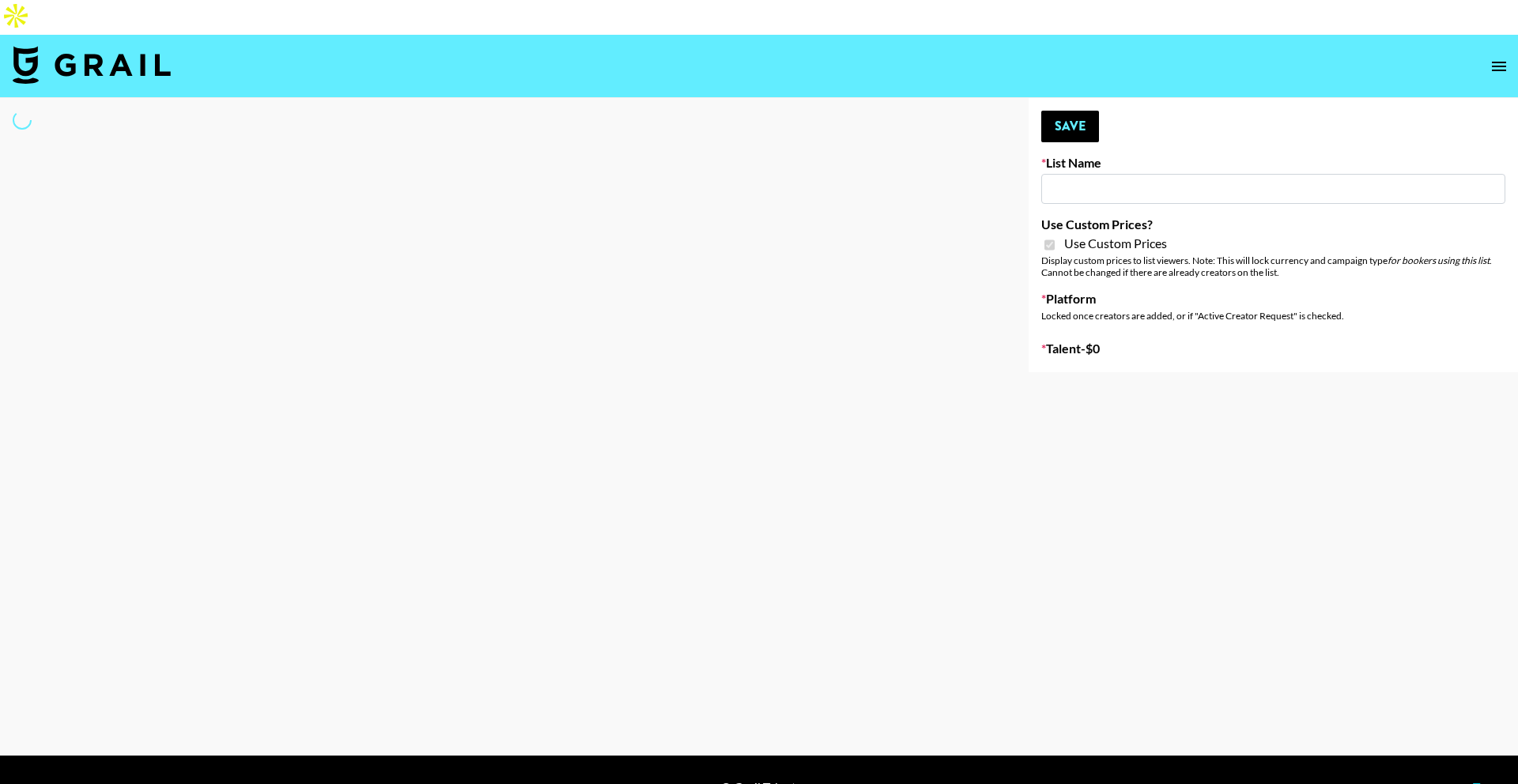
type input "Medical Solutions ([DATE])"
checkbox input "true"
select select "Brand"
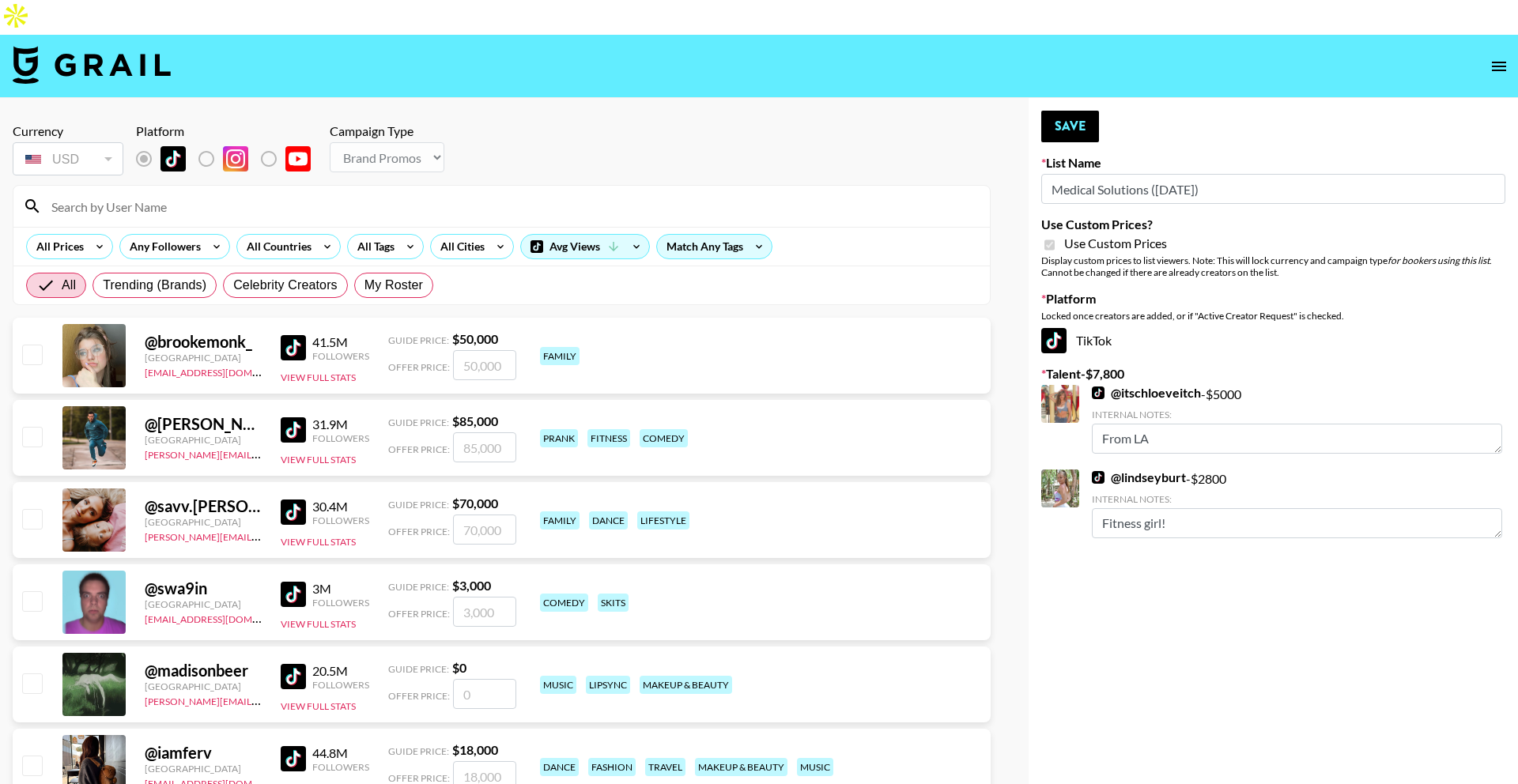
click at [332, 194] on input at bounding box center [511, 206] width 939 height 25
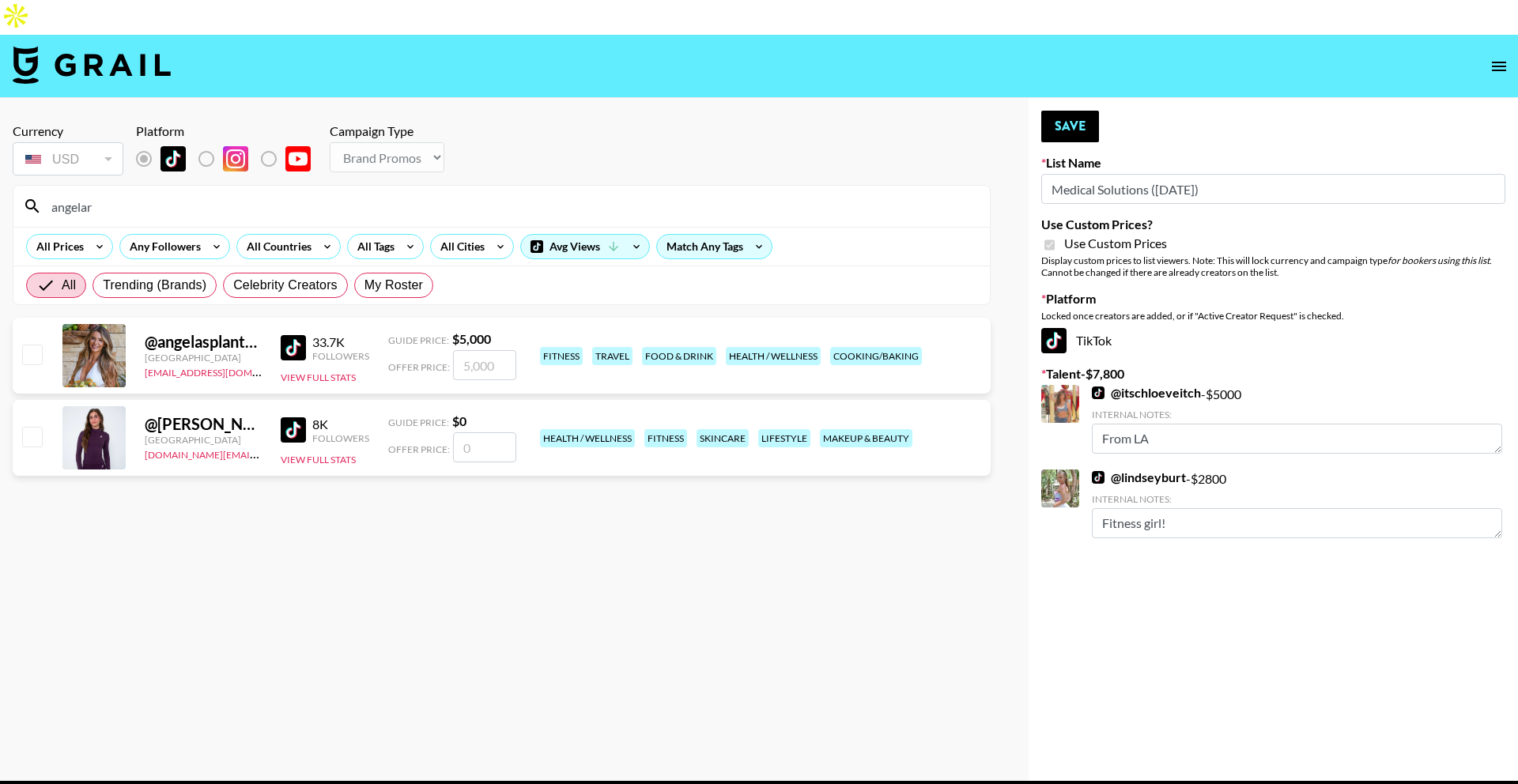
type input "angelar"
click at [470, 350] on input "number" at bounding box center [485, 365] width 63 height 30
checkbox input "true"
type input "5000"
click at [1054, 111] on button "Save" at bounding box center [1070, 126] width 57 height 31
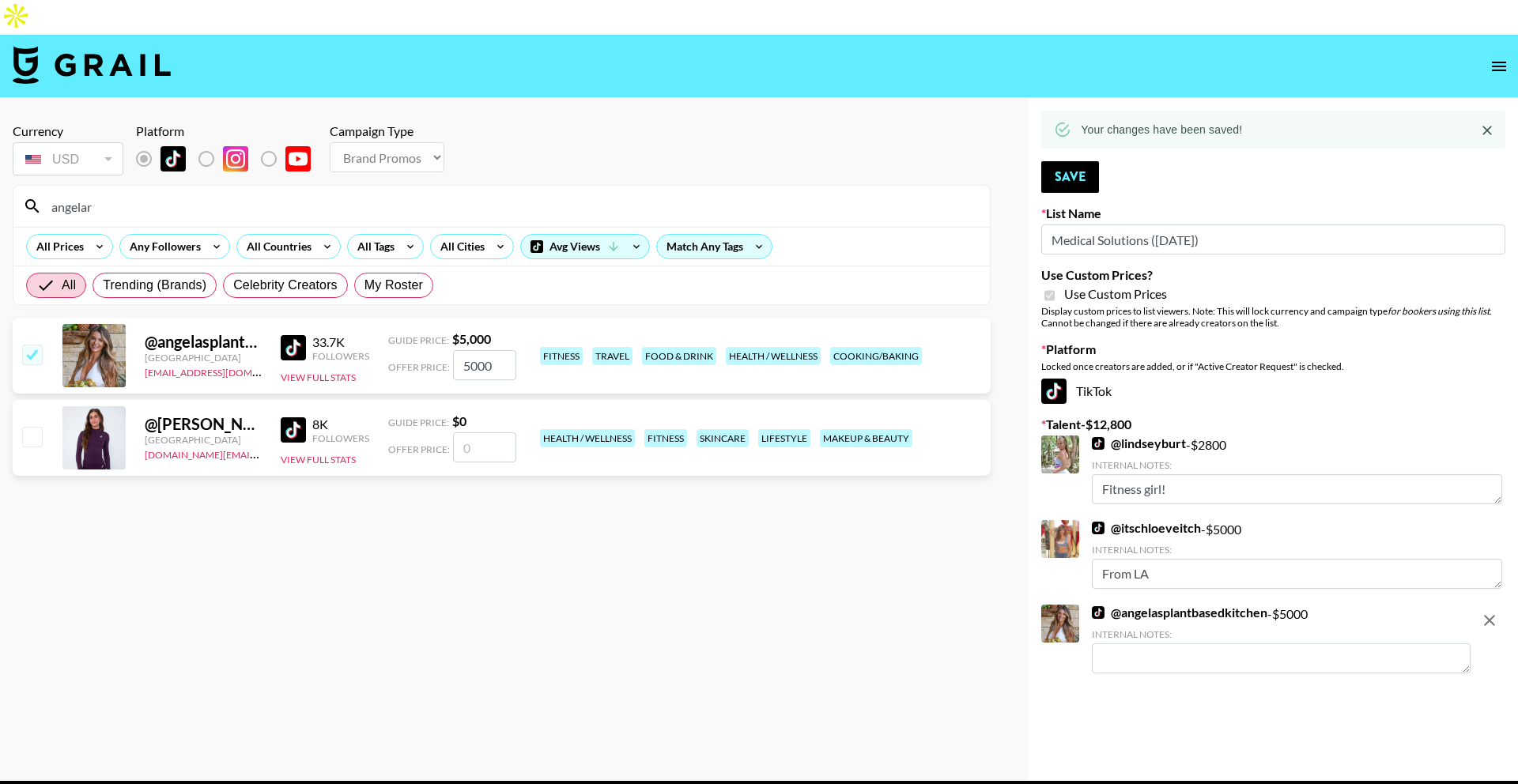
click at [500, 194] on input "angelar" at bounding box center [511, 206] width 939 height 25
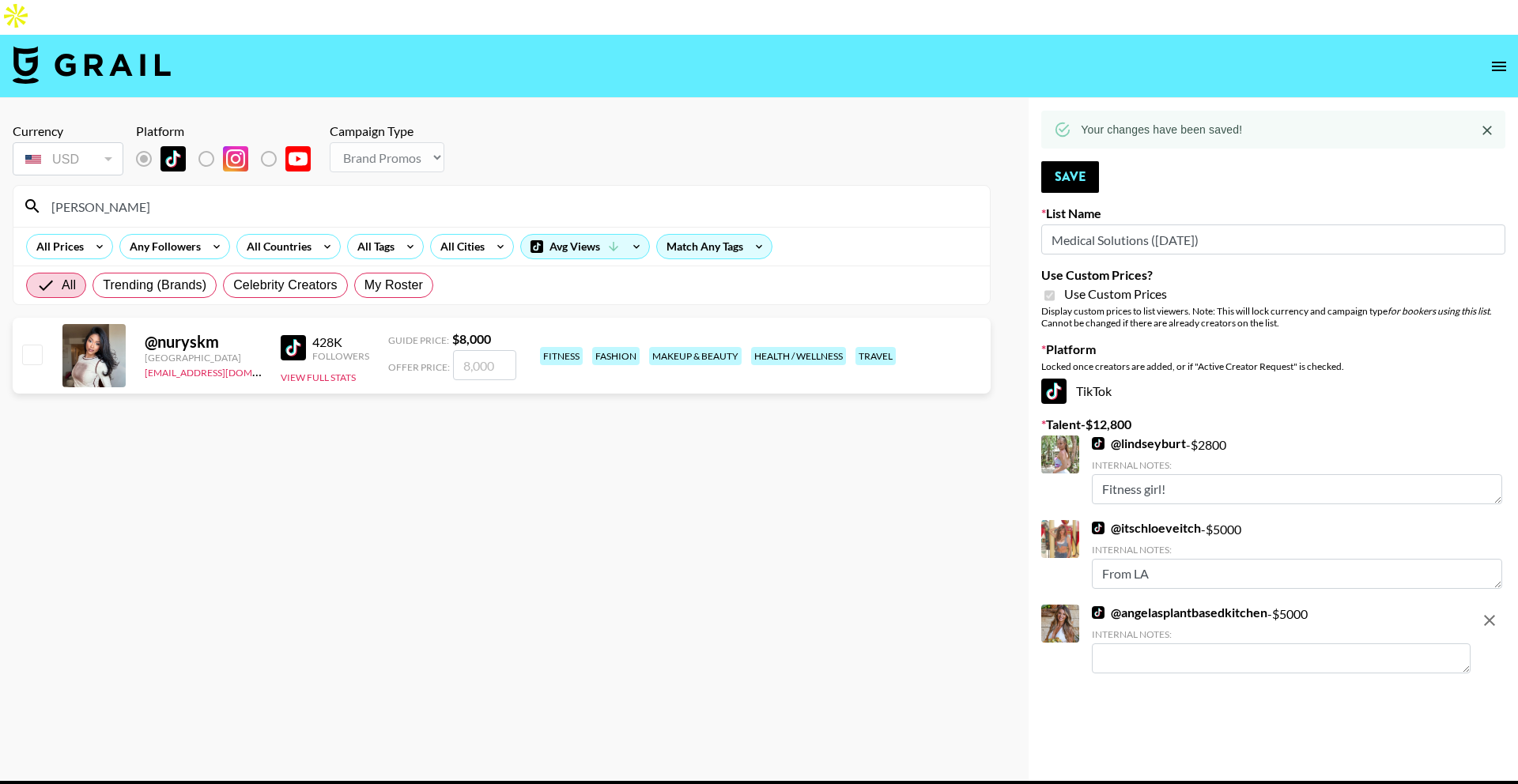
type input "nurys"
click at [505, 350] on input "number" at bounding box center [485, 365] width 63 height 30
checkbox input "true"
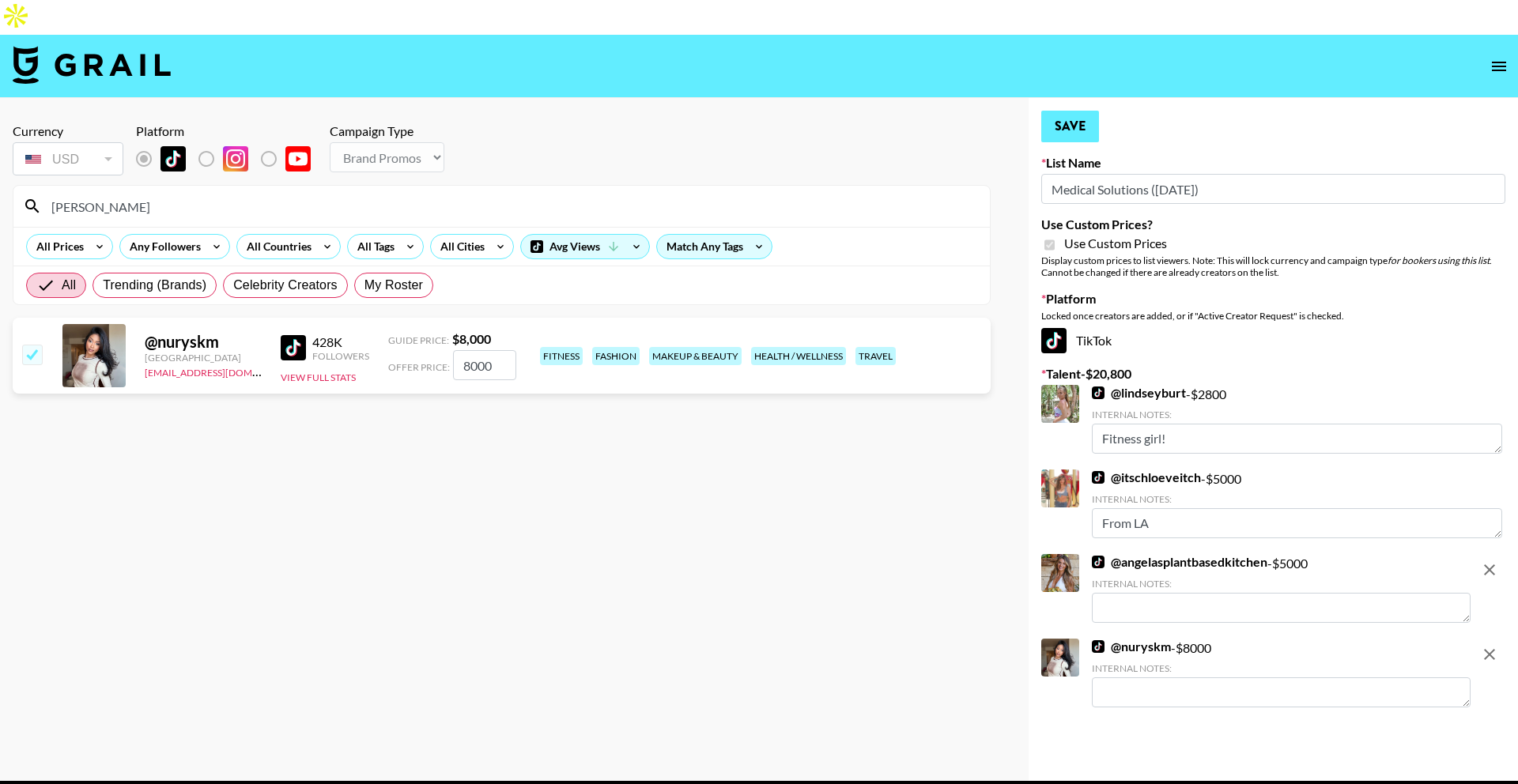
type input "8000"
click at [1062, 111] on button "Save" at bounding box center [1070, 126] width 57 height 31
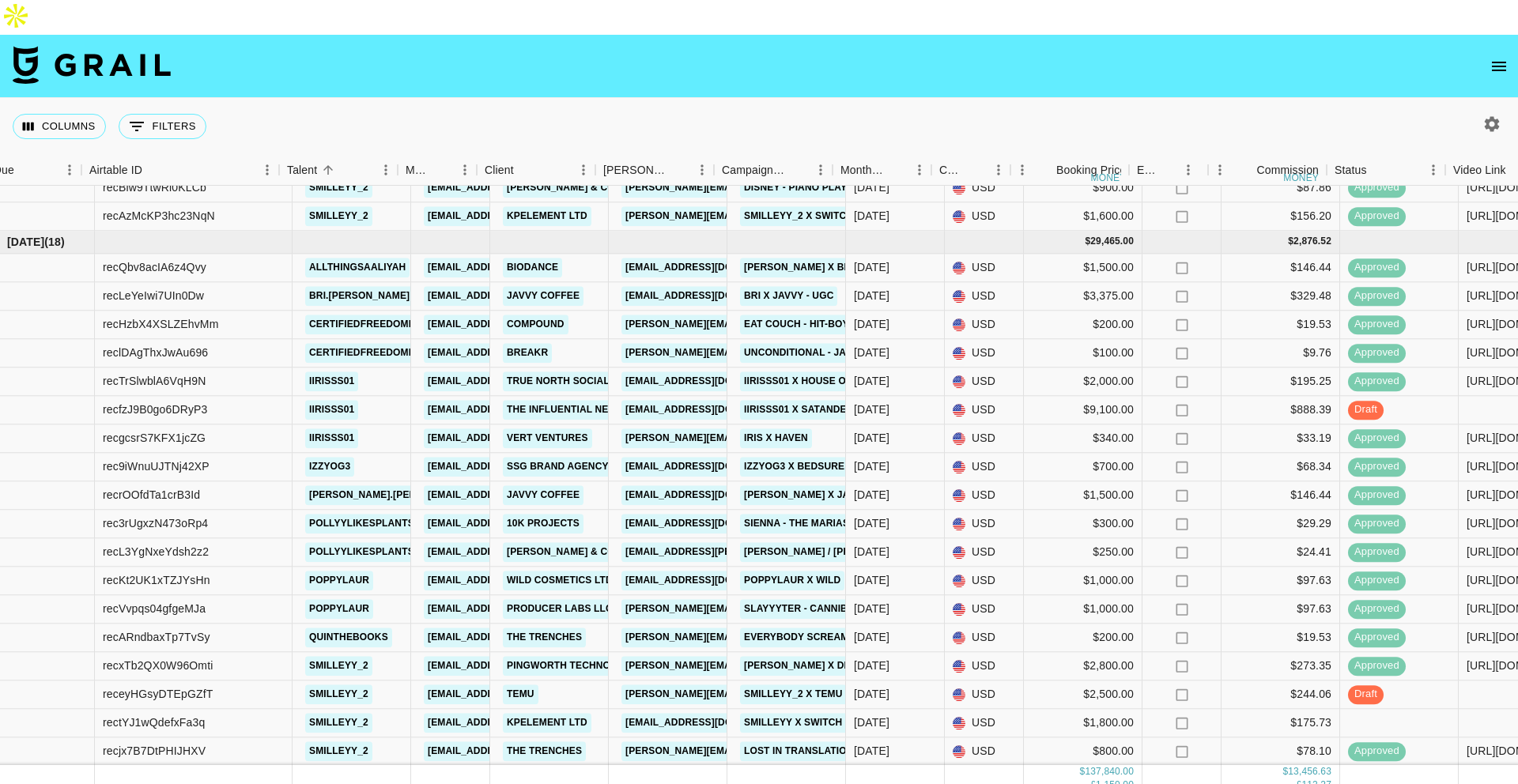
scroll to position [1707, 52]
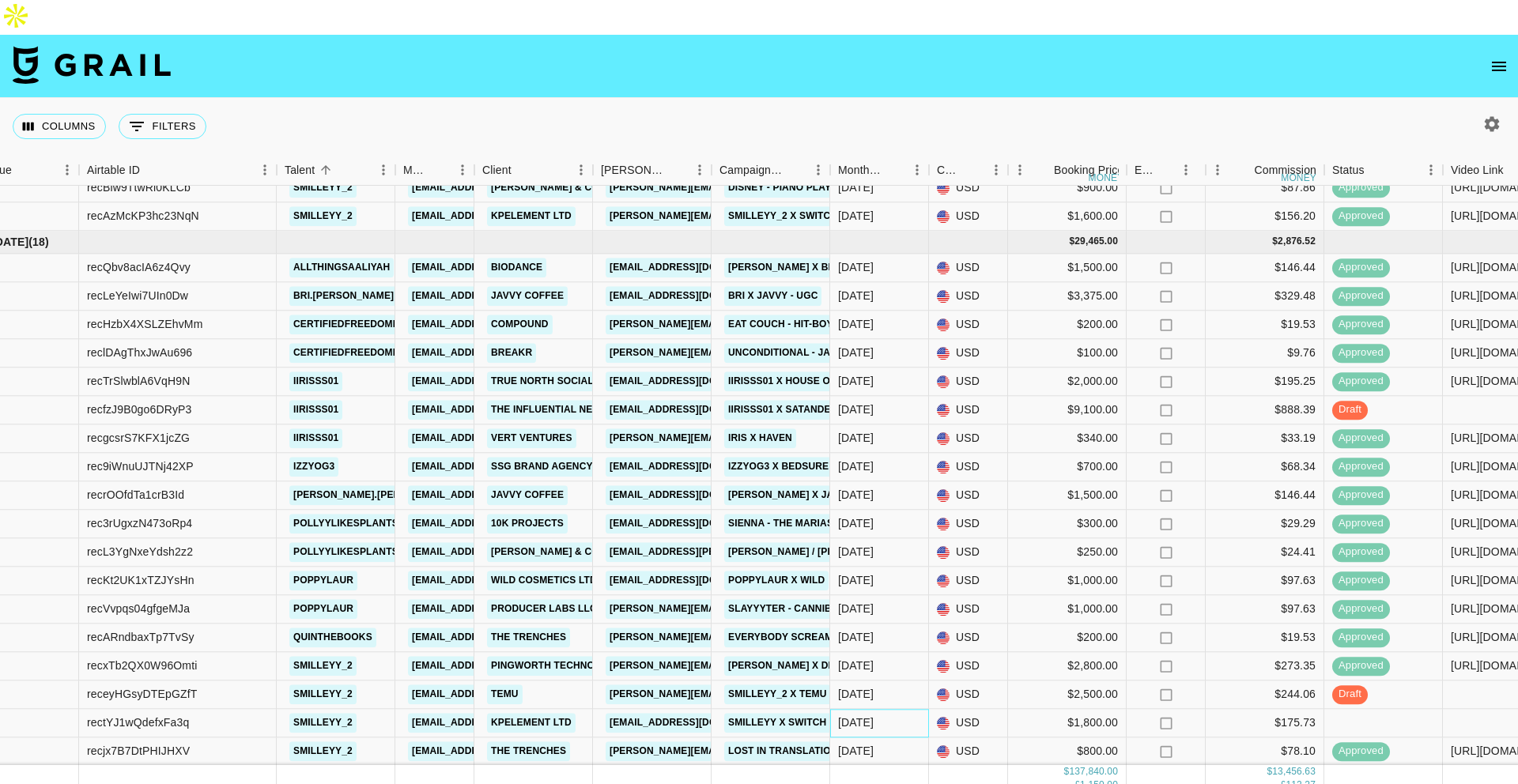
click at [888, 709] on div "[DATE]" at bounding box center [880, 723] width 99 height 28
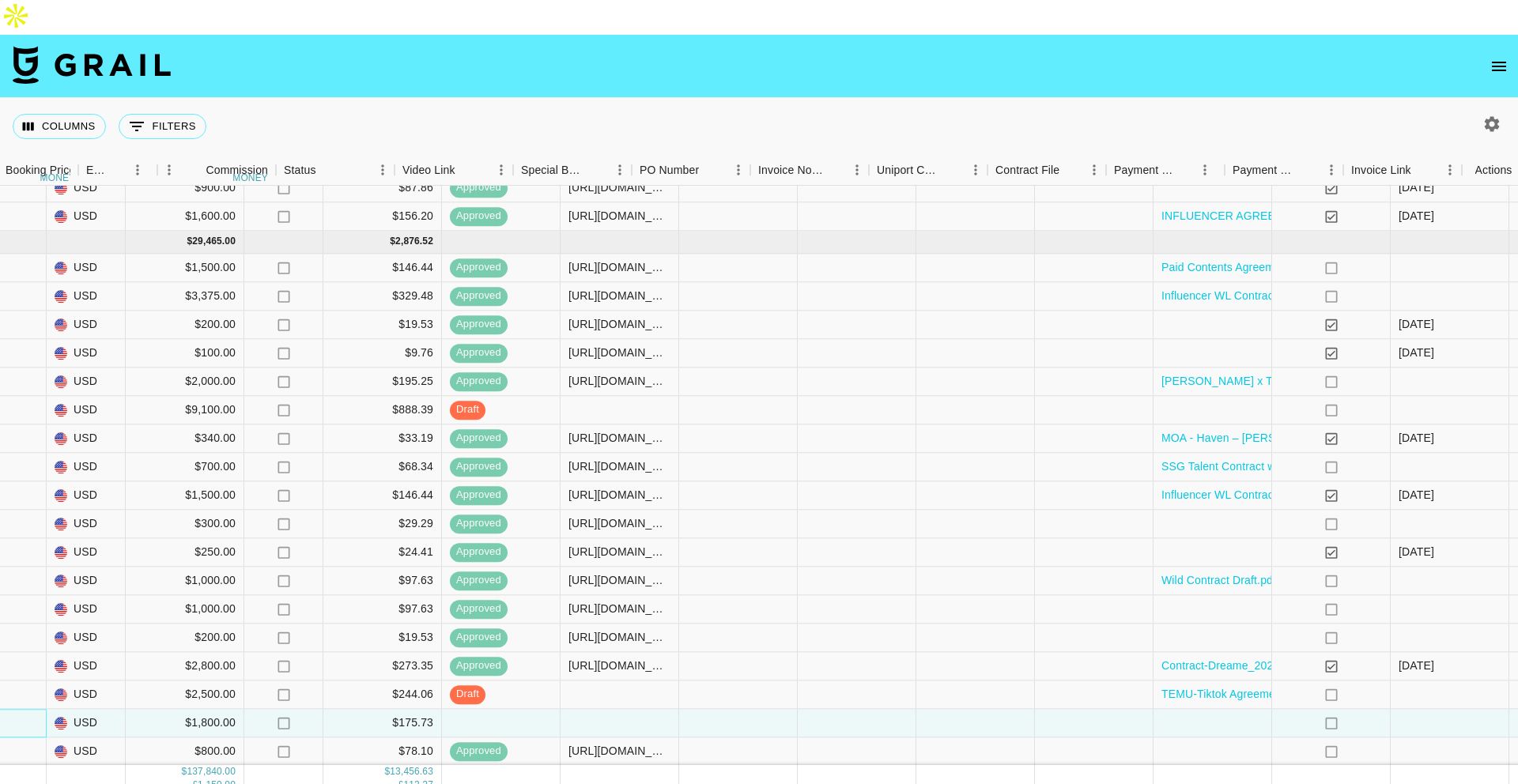
scroll to position [1707, 1107]
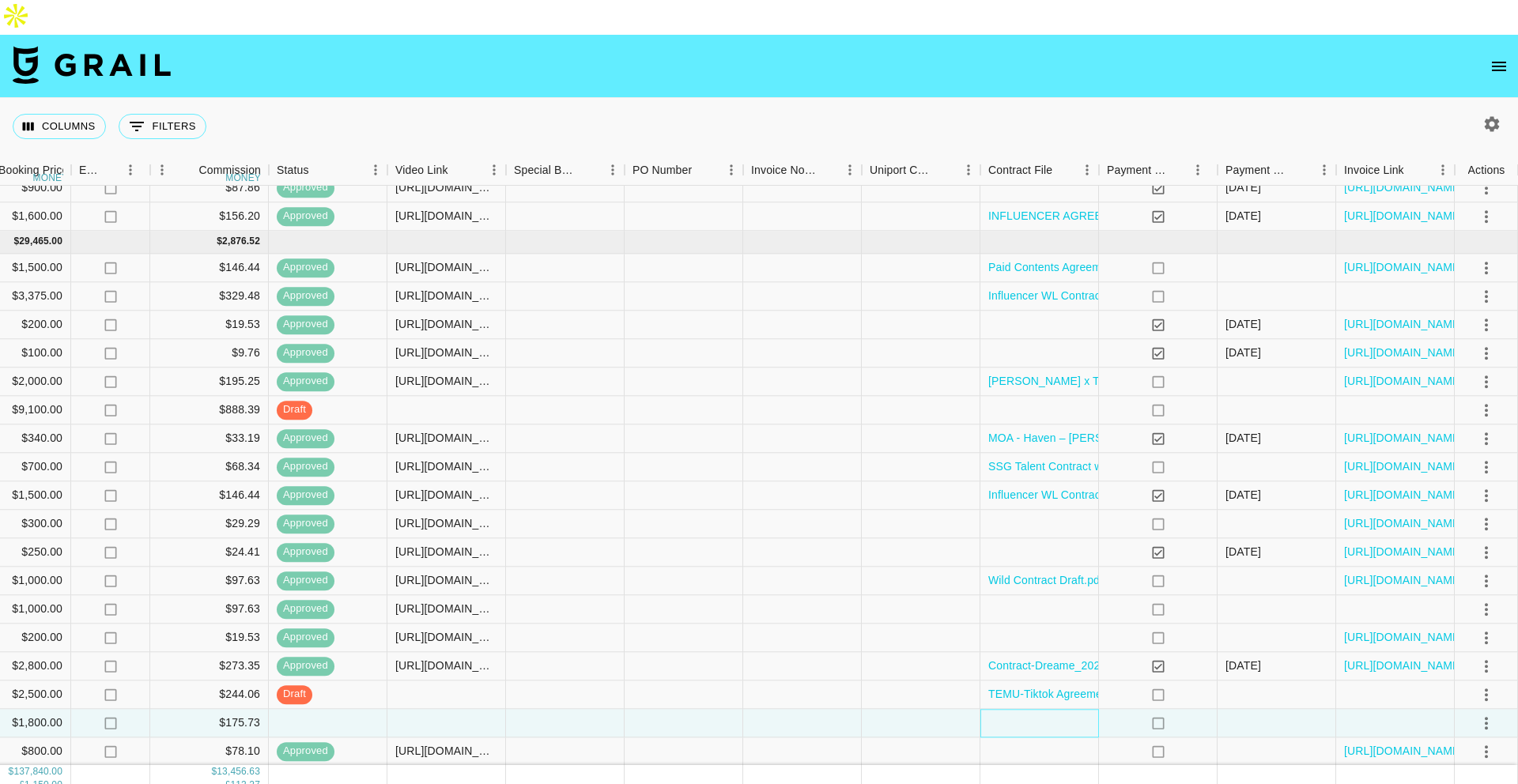
click at [1059, 709] on div at bounding box center [1040, 723] width 119 height 28
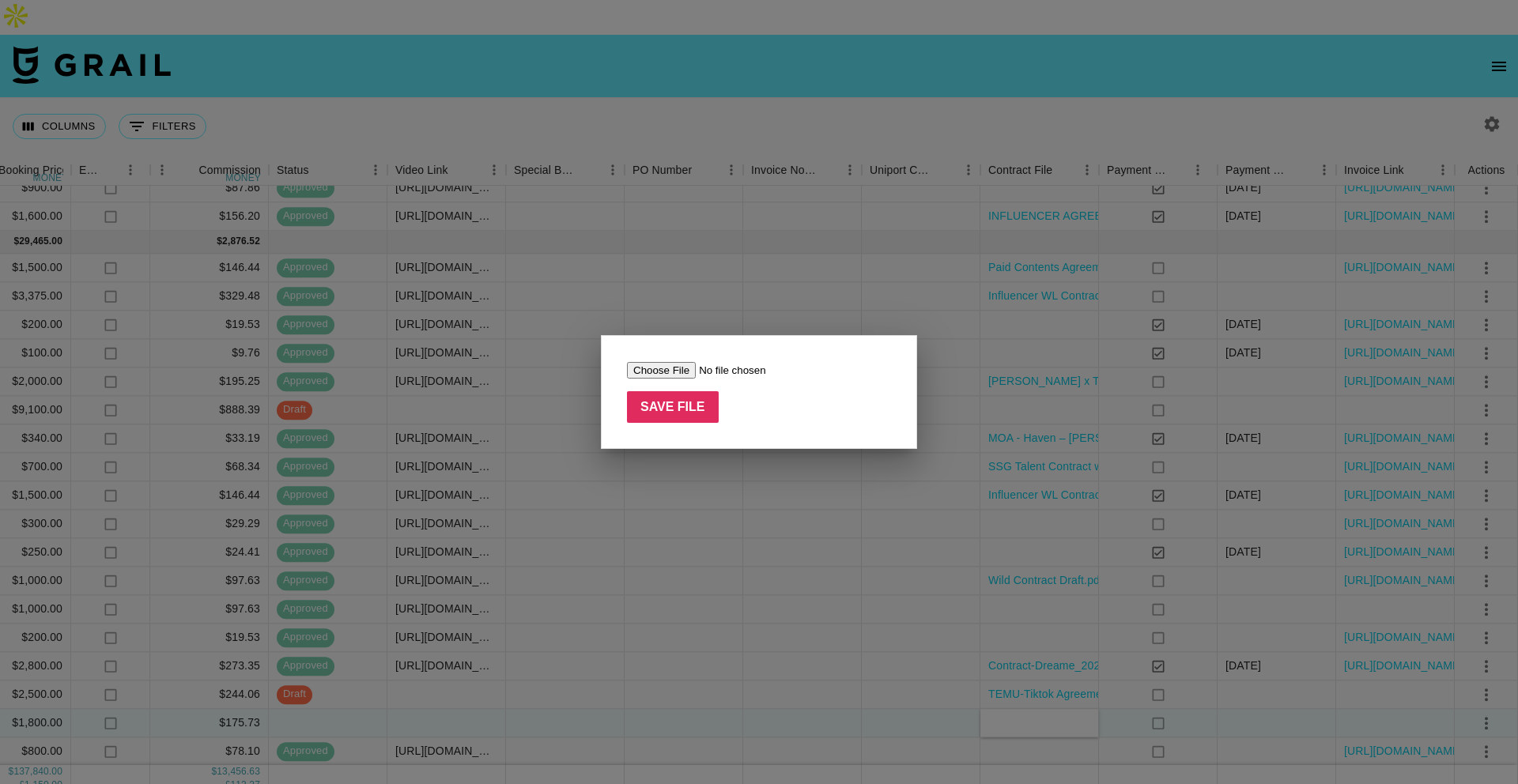
click at [683, 368] on input "file" at bounding box center [727, 370] width 200 height 17
type input "C:\fakepath\Switch Bot INFLUENCER AGREEMENT-Smileyy 20250826 (1).pdf"
click at [681, 413] on input "Save File" at bounding box center [673, 406] width 92 height 31
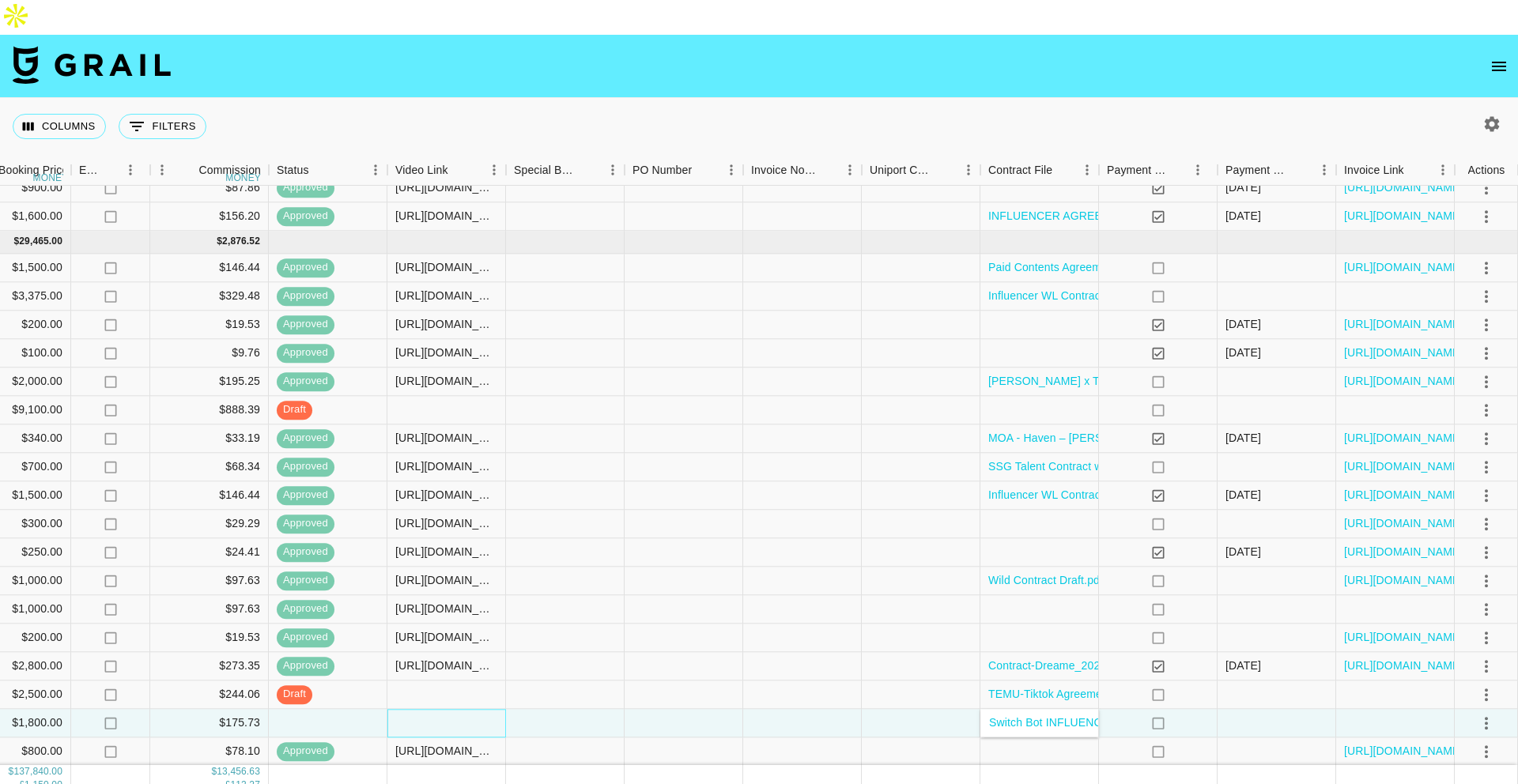
click at [412, 709] on div at bounding box center [447, 723] width 119 height 28
click at [413, 709] on div at bounding box center [447, 723] width 119 height 28
type input "[URL][DOMAIN_NAME]"
click at [540, 709] on div at bounding box center [565, 723] width 119 height 28
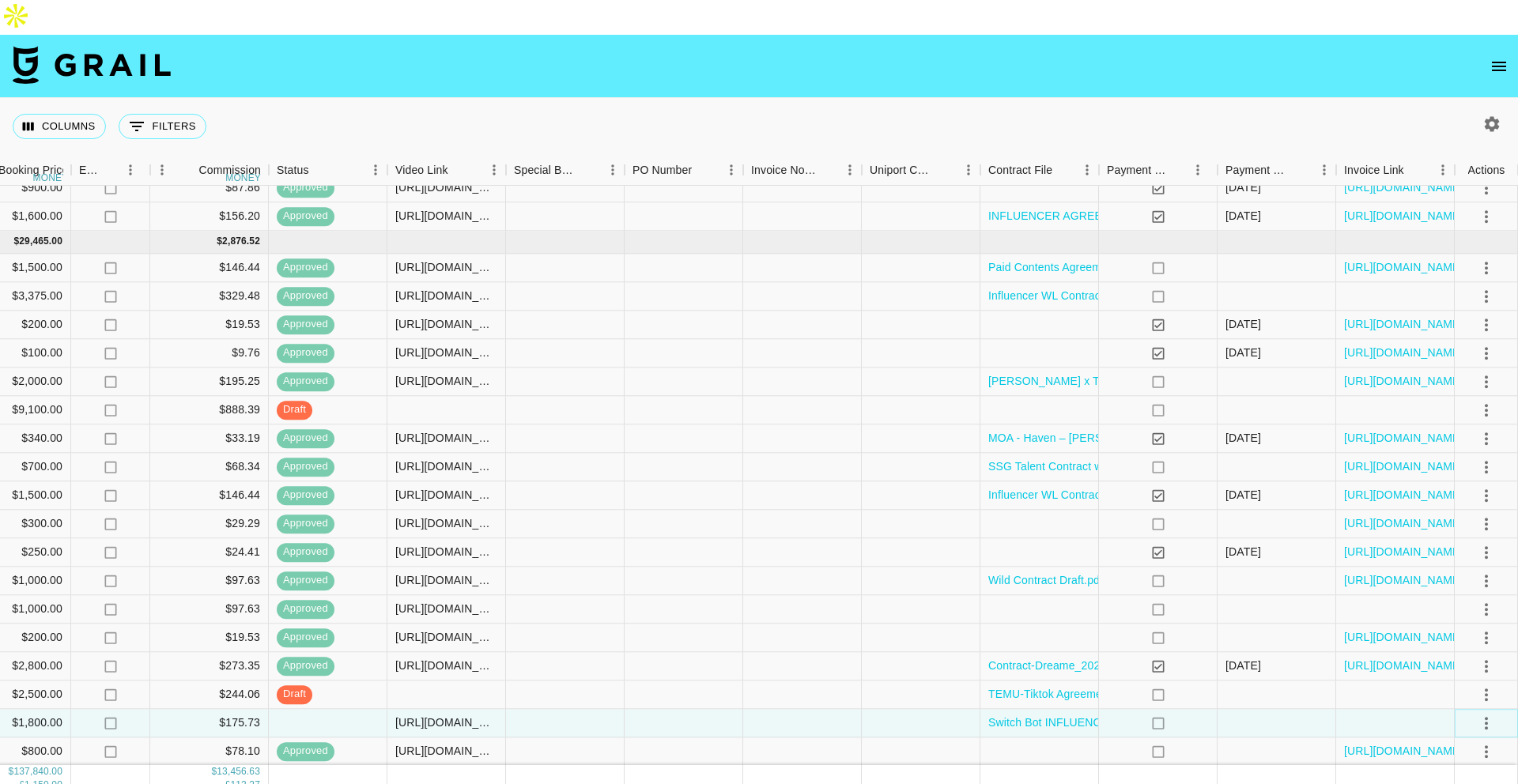
click at [1485, 714] on icon "select merge strategy" at bounding box center [1486, 723] width 19 height 19
click at [1447, 660] on div "Approve" at bounding box center [1453, 654] width 48 height 19
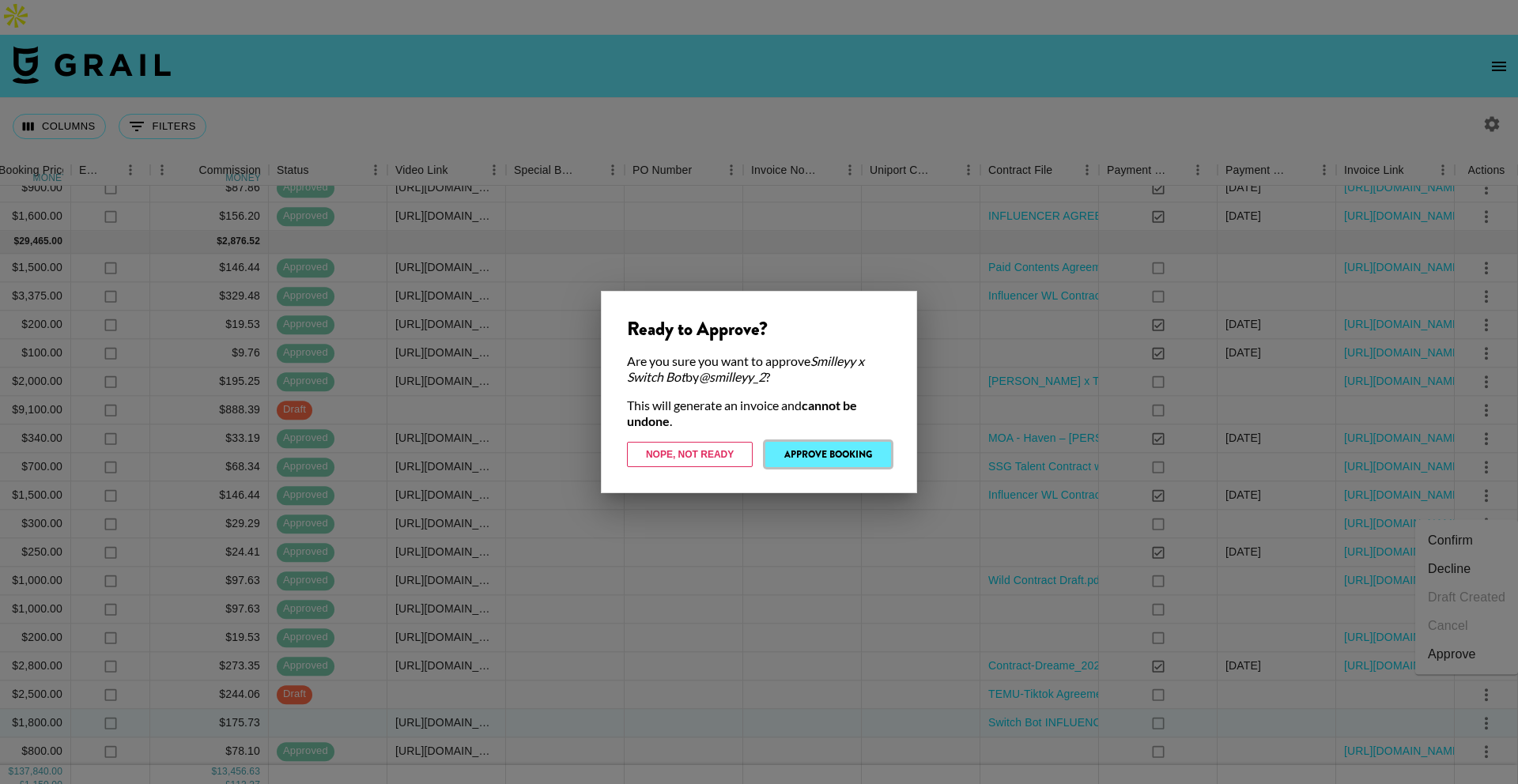
click at [847, 455] on button "Approve Booking" at bounding box center [828, 454] width 126 height 25
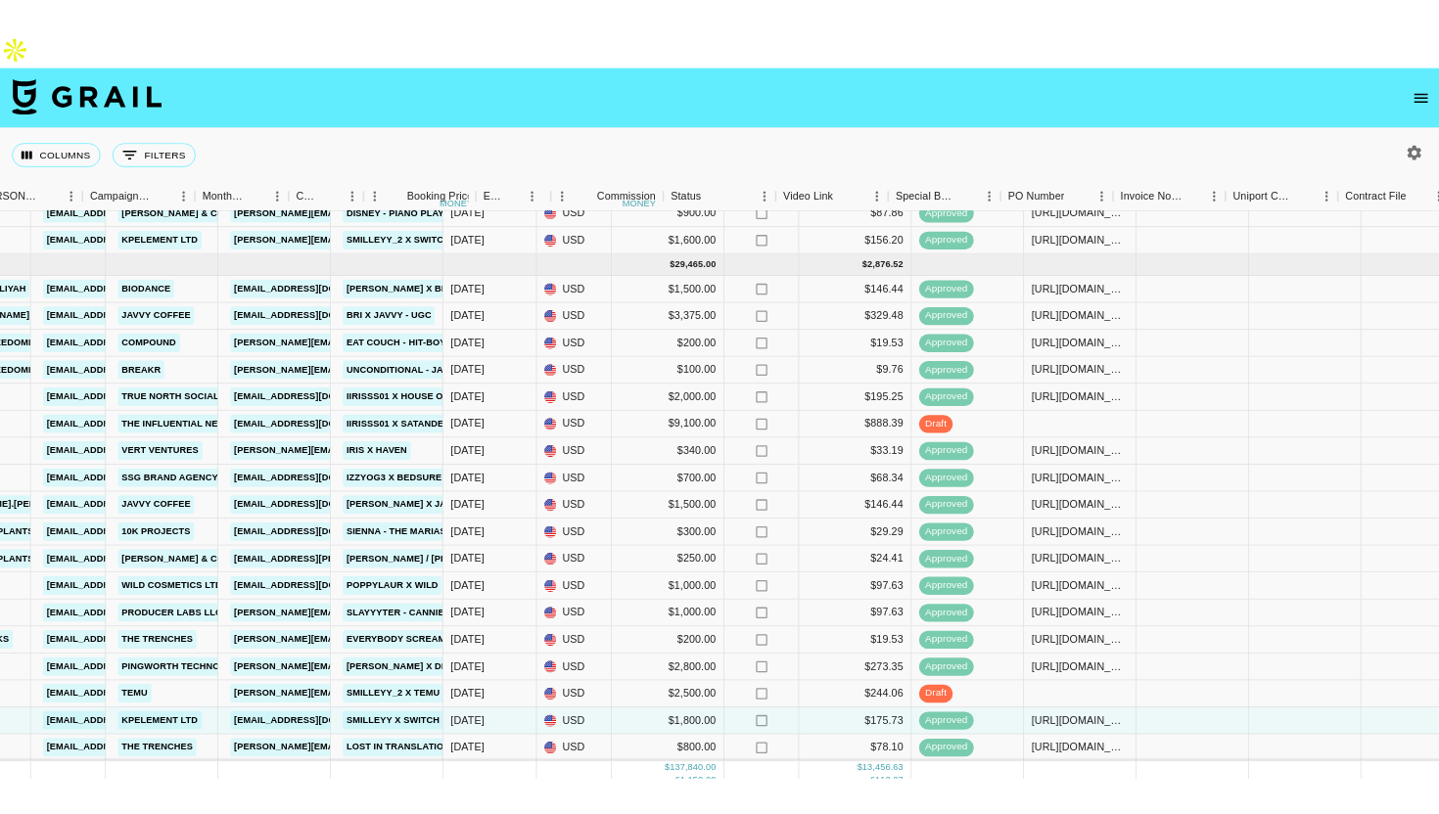
scroll to position [2114, 0]
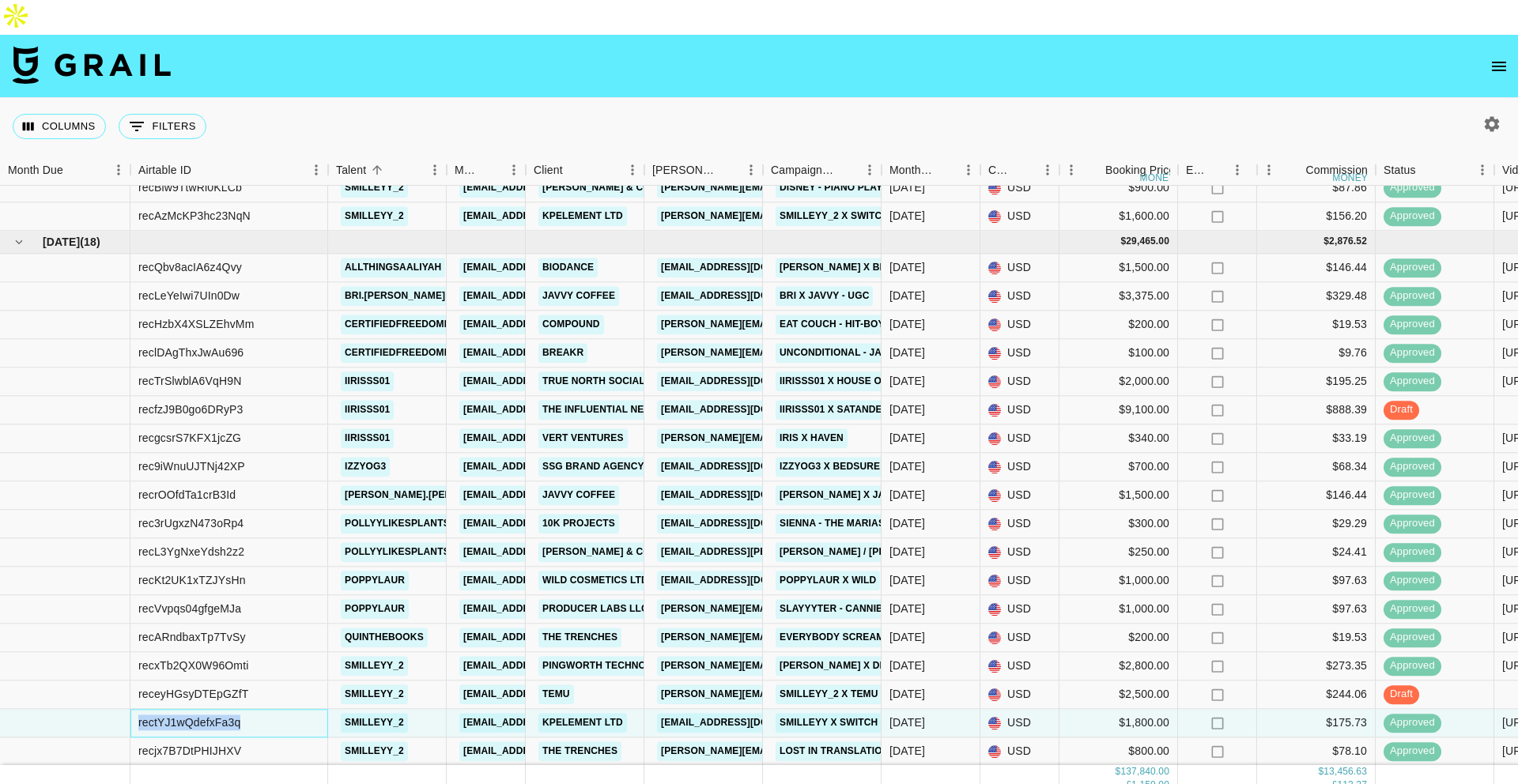
drag, startPoint x: 263, startPoint y: 688, endPoint x: 124, endPoint y: 684, distance: 139.1
click at [124, 709] on div "rectYJ1wQdefxFa3q smilleyy_2 [EMAIL_ADDRESS][DOMAIN_NAME] Kpelement Ltd [EMAIL_…" at bounding box center [1313, 723] width 2626 height 28
copy div "rectYJ1wQdefxFa3q"
